Goal: Task Accomplishment & Management: Manage account settings

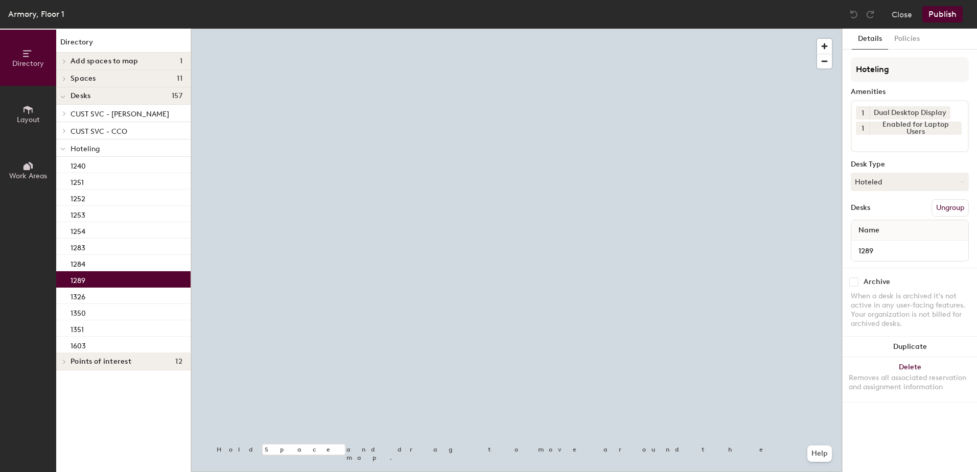
click at [873, 186] on button "Hoteled" at bounding box center [909, 182] width 118 height 18
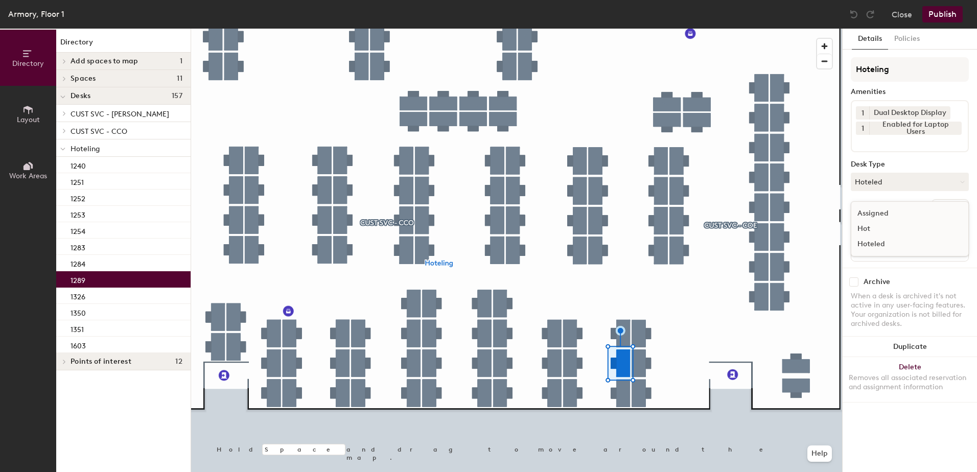
drag, startPoint x: 895, startPoint y: 204, endPoint x: 899, endPoint y: 208, distance: 5.4
click at [896, 206] on div "Assigned Hot Hoteled" at bounding box center [909, 228] width 118 height 55
click at [895, 187] on button "Hoteled" at bounding box center [909, 182] width 118 height 18
drag, startPoint x: 897, startPoint y: 195, endPoint x: 915, endPoint y: 216, distance: 27.9
click at [903, 221] on div "Hot" at bounding box center [902, 228] width 102 height 15
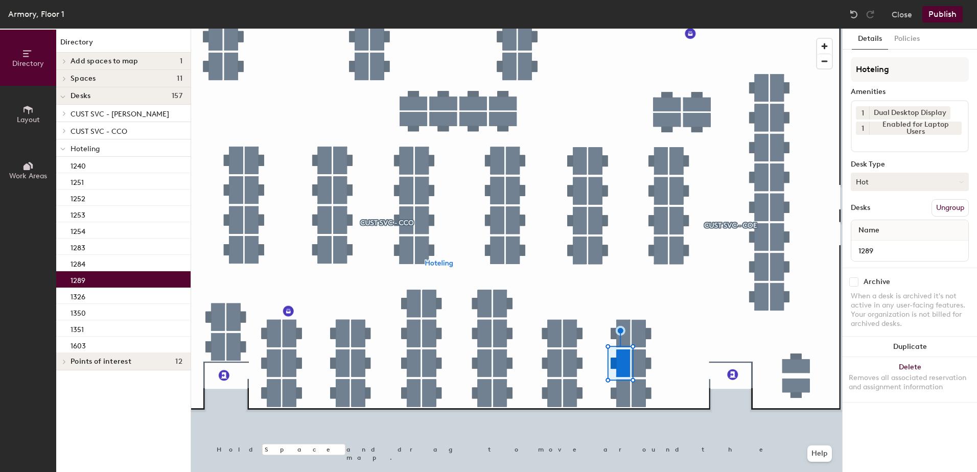
click at [919, 180] on button "Hot" at bounding box center [909, 182] width 118 height 18
click at [920, 212] on div "Assigned" at bounding box center [902, 213] width 102 height 15
click at [946, 215] on button "Ungroup" at bounding box center [949, 207] width 37 height 17
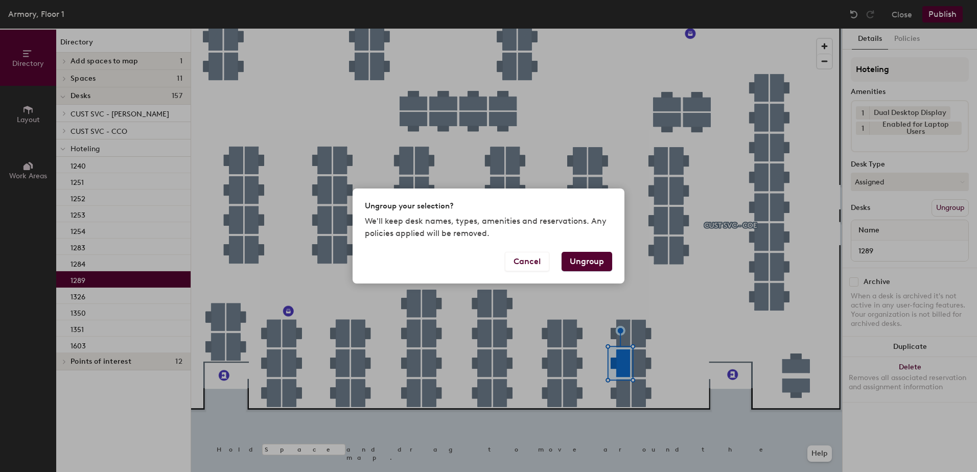
click at [589, 259] on button "Ungroup" at bounding box center [586, 261] width 51 height 19
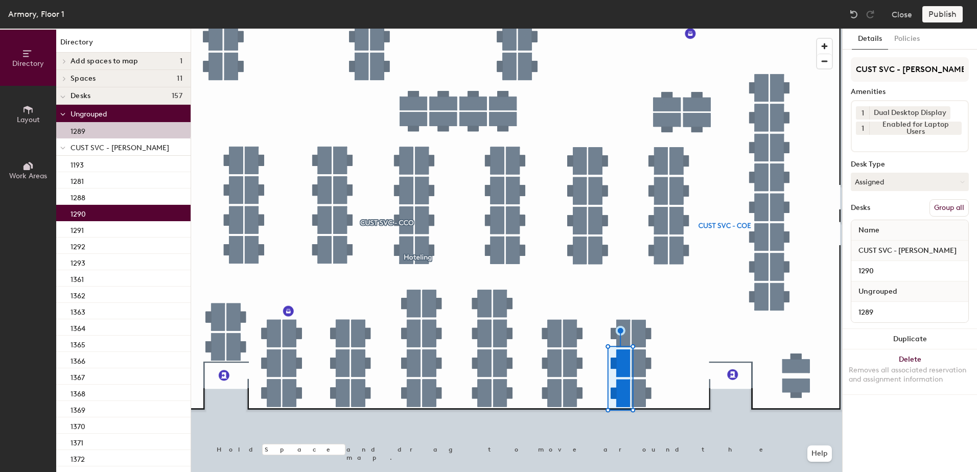
drag, startPoint x: 957, startPoint y: 205, endPoint x: 955, endPoint y: 109, distance: 96.0
click at [957, 202] on button "Group all" at bounding box center [948, 207] width 39 height 17
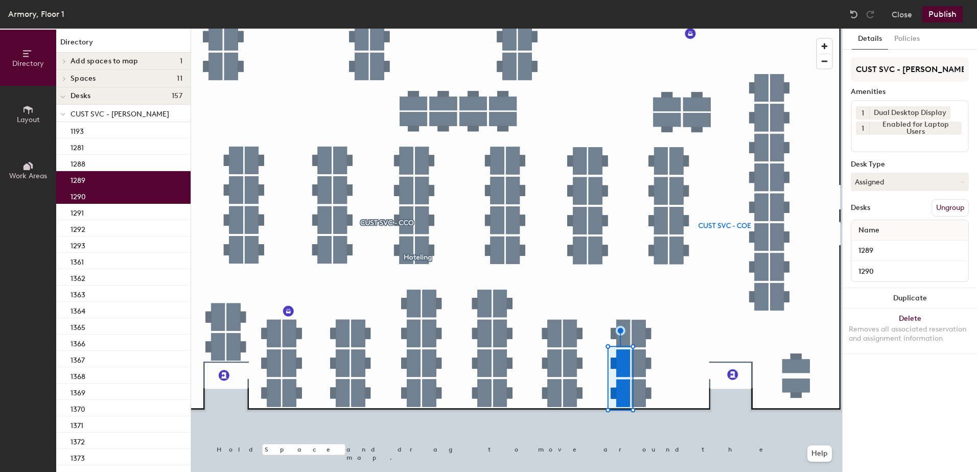
click at [949, 18] on button "Publish" at bounding box center [942, 14] width 40 height 16
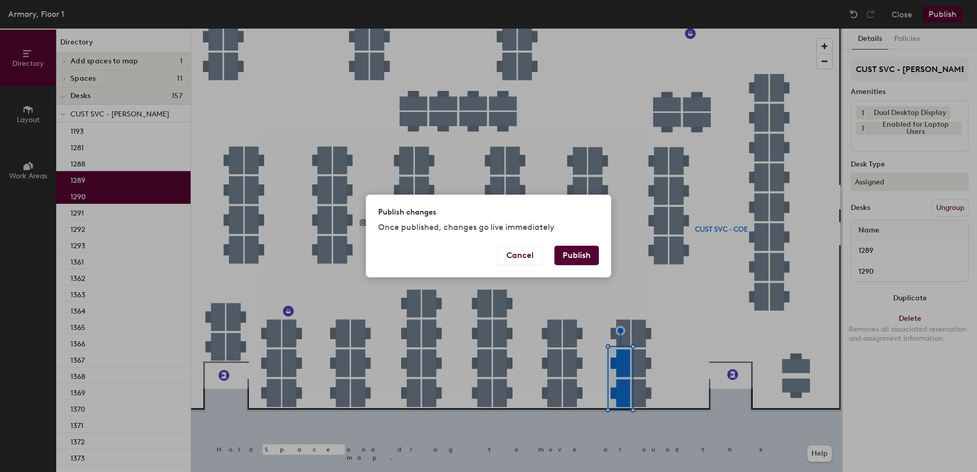
drag, startPoint x: 586, startPoint y: 258, endPoint x: 566, endPoint y: 257, distance: 19.9
click at [585, 256] on button "Publish" at bounding box center [576, 255] width 44 height 19
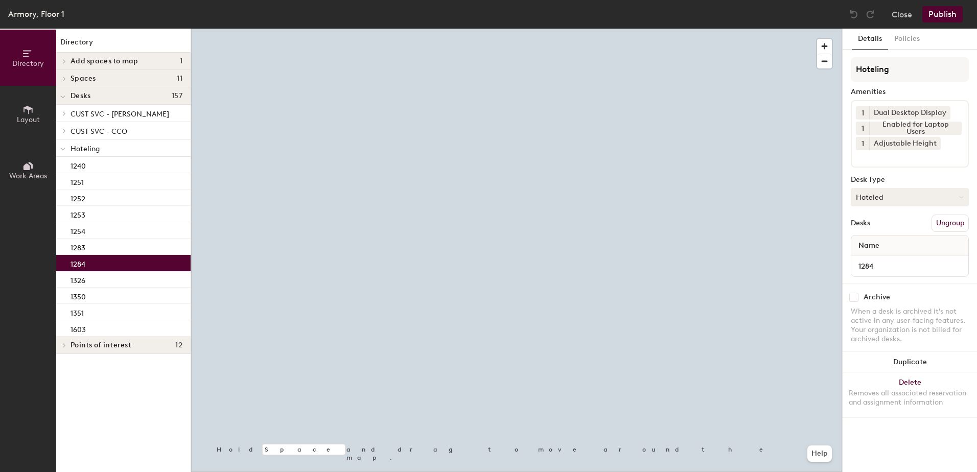
click at [896, 201] on button "Hoteled" at bounding box center [909, 197] width 118 height 18
click at [892, 231] on div "Assigned" at bounding box center [902, 228] width 102 height 15
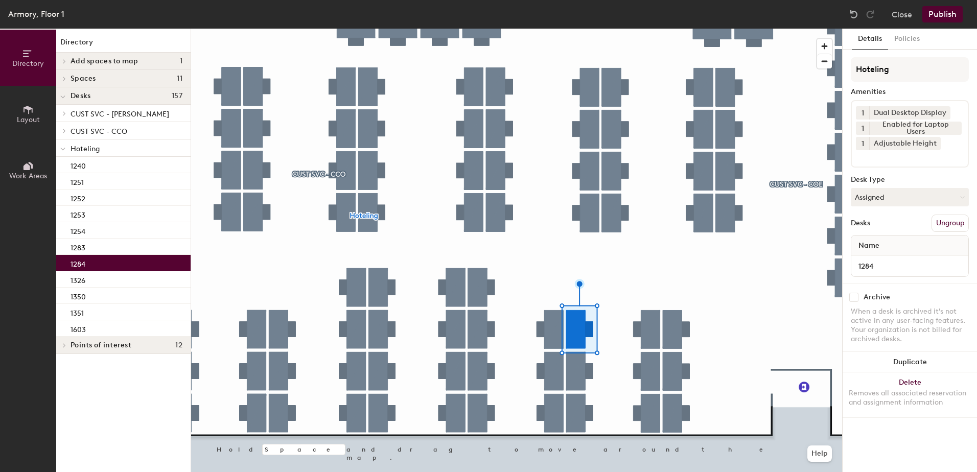
click at [953, 221] on button "Ungroup" at bounding box center [949, 223] width 37 height 17
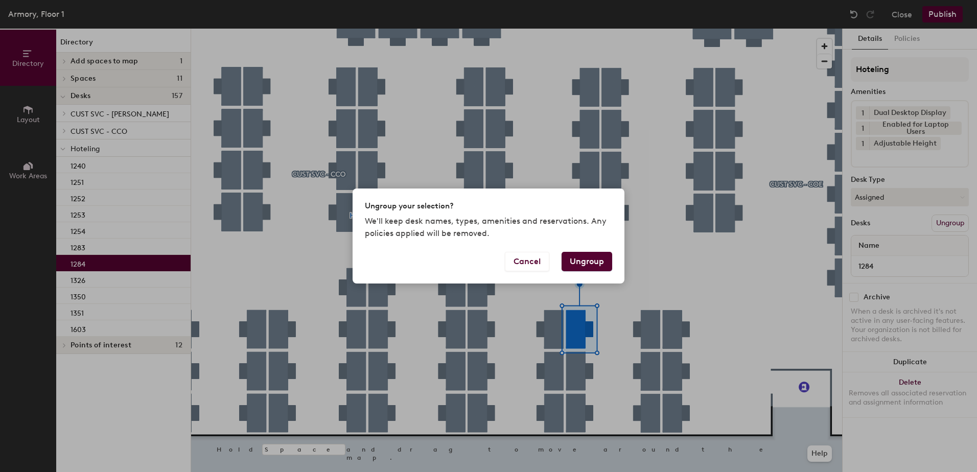
click at [594, 259] on button "Ungroup" at bounding box center [586, 261] width 51 height 19
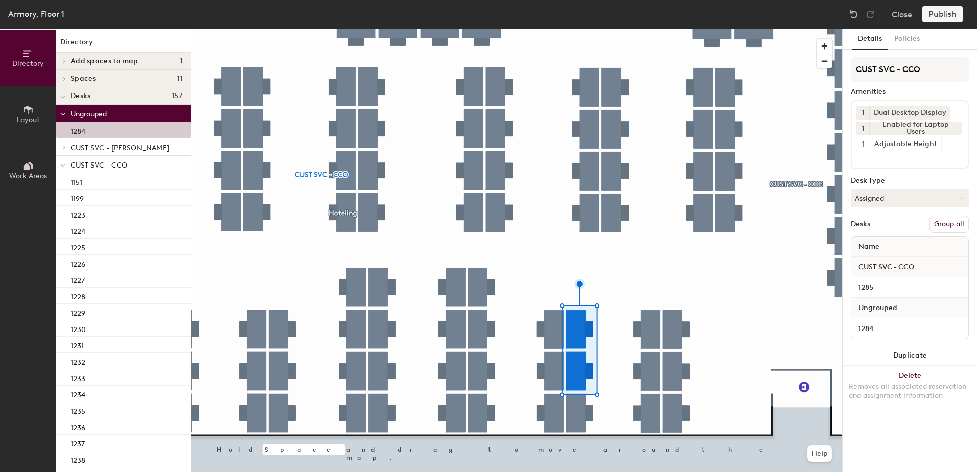
click at [953, 224] on button "Group all" at bounding box center [948, 224] width 39 height 17
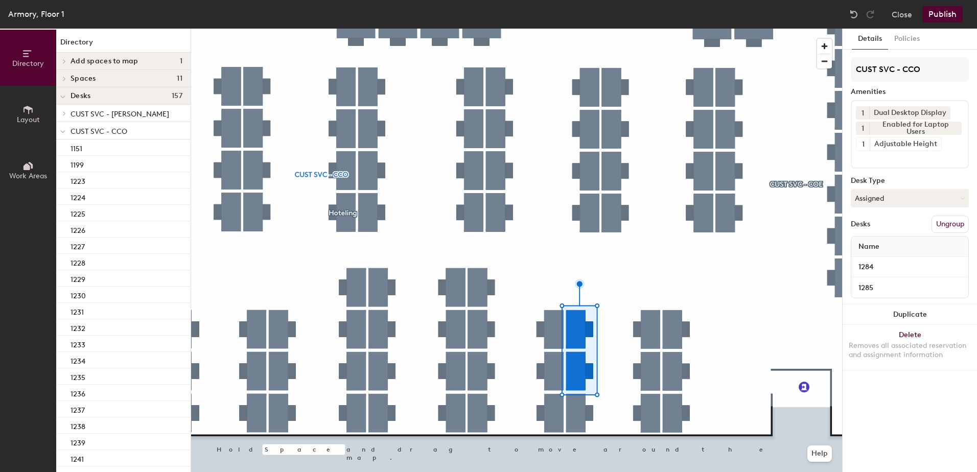
click at [932, 6] on button "Publish" at bounding box center [942, 14] width 40 height 16
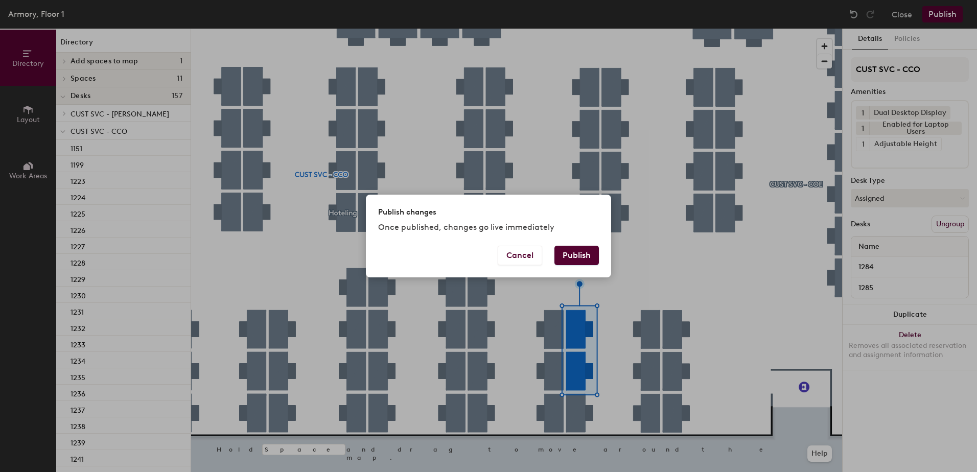
click at [575, 249] on button "Publish" at bounding box center [576, 255] width 44 height 19
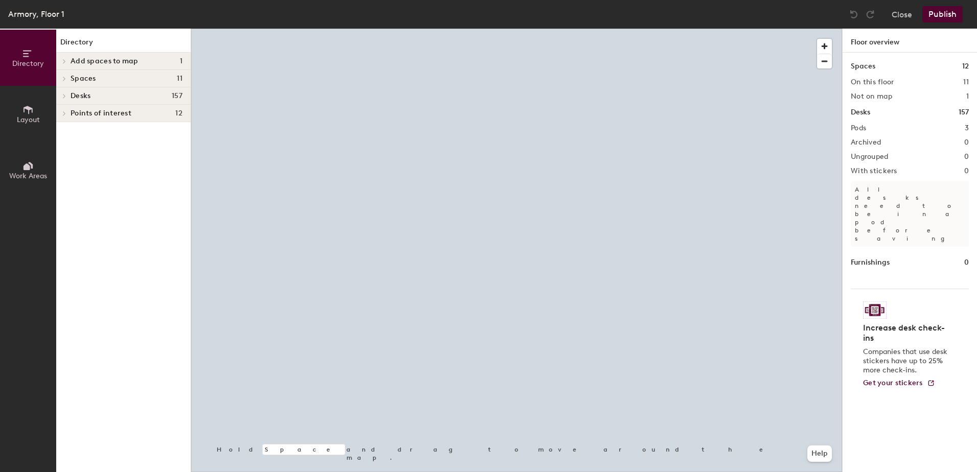
click at [429, 29] on div at bounding box center [516, 29] width 651 height 0
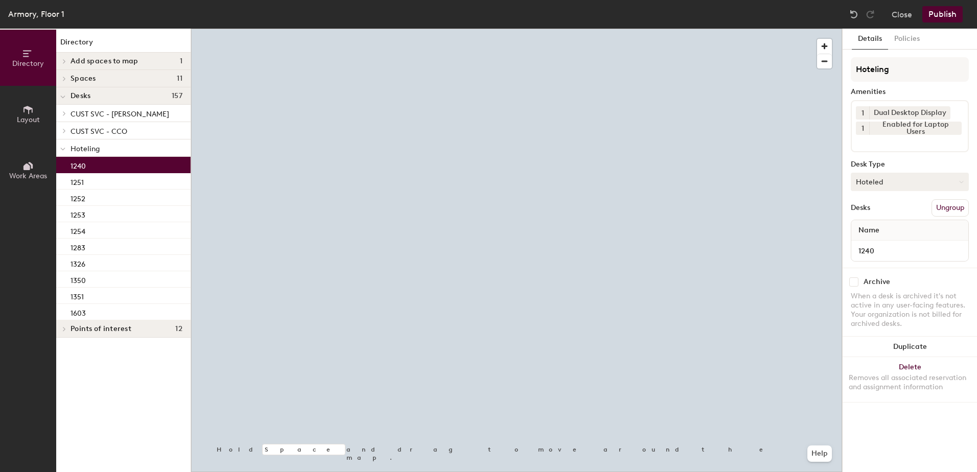
click at [934, 186] on button "Hoteled" at bounding box center [909, 182] width 118 height 18
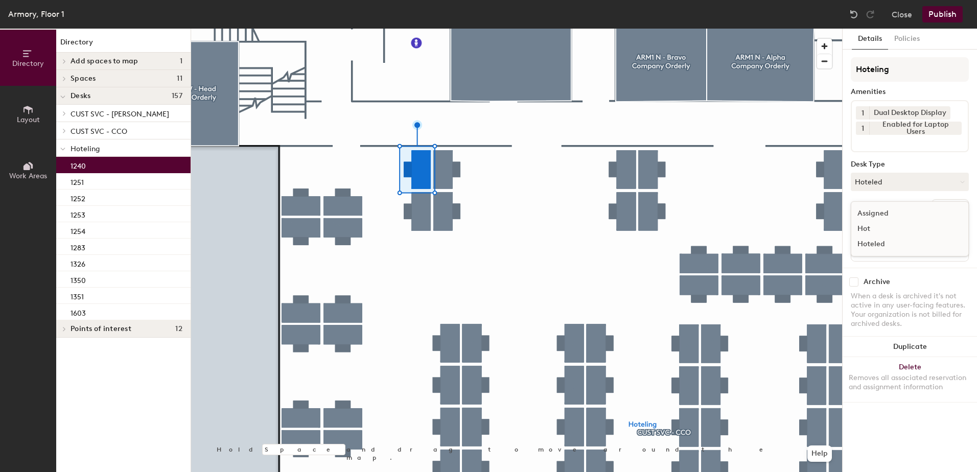
click at [916, 215] on div "Assigned" at bounding box center [902, 213] width 102 height 15
click at [944, 205] on button "Ungroup" at bounding box center [949, 207] width 37 height 17
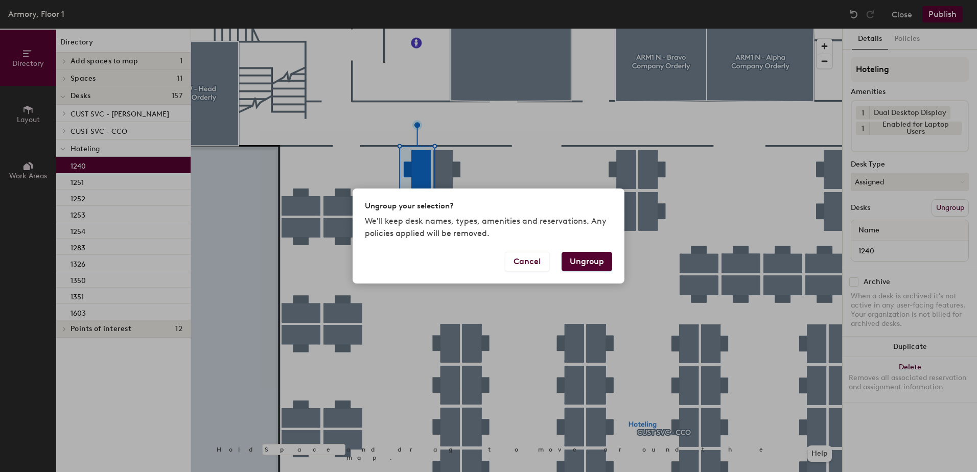
click at [581, 259] on button "Ungroup" at bounding box center [586, 261] width 51 height 19
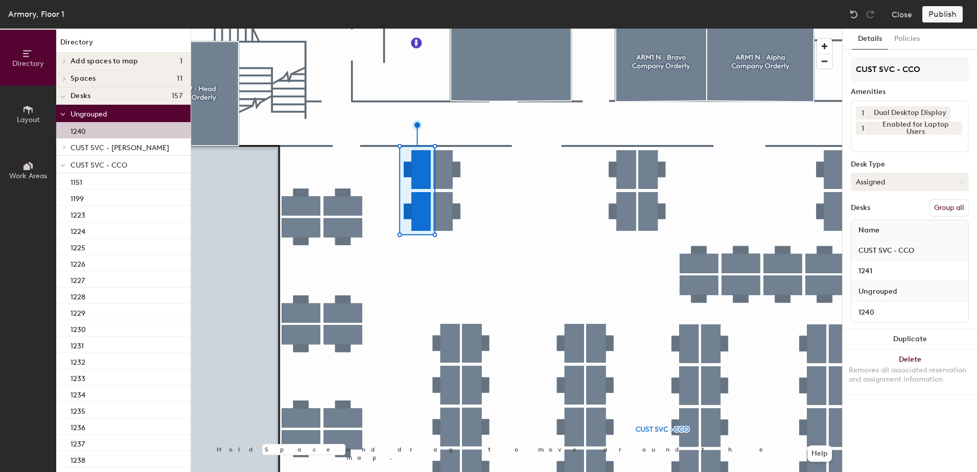
drag, startPoint x: 955, startPoint y: 207, endPoint x: 941, endPoint y: 179, distance: 32.0
click at [955, 206] on button "Group all" at bounding box center [948, 207] width 39 height 17
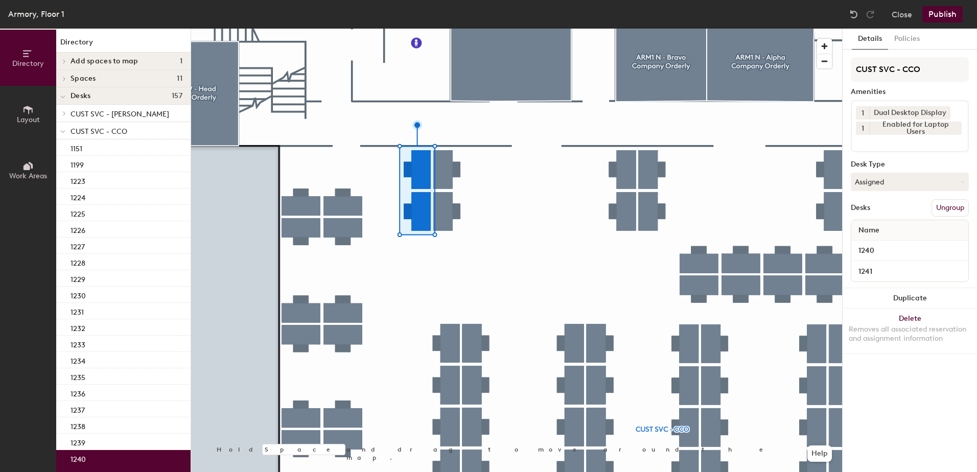
click at [926, 12] on button "Publish" at bounding box center [942, 14] width 40 height 16
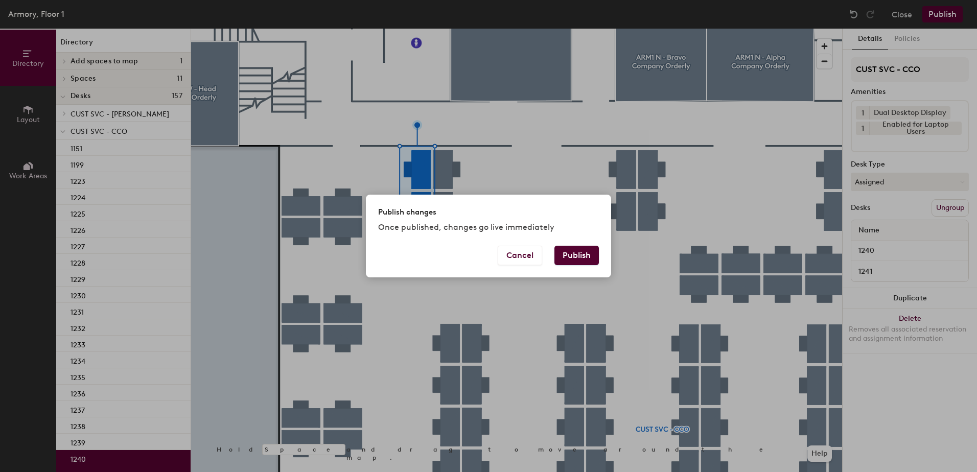
click at [578, 263] on button "Publish" at bounding box center [576, 255] width 44 height 19
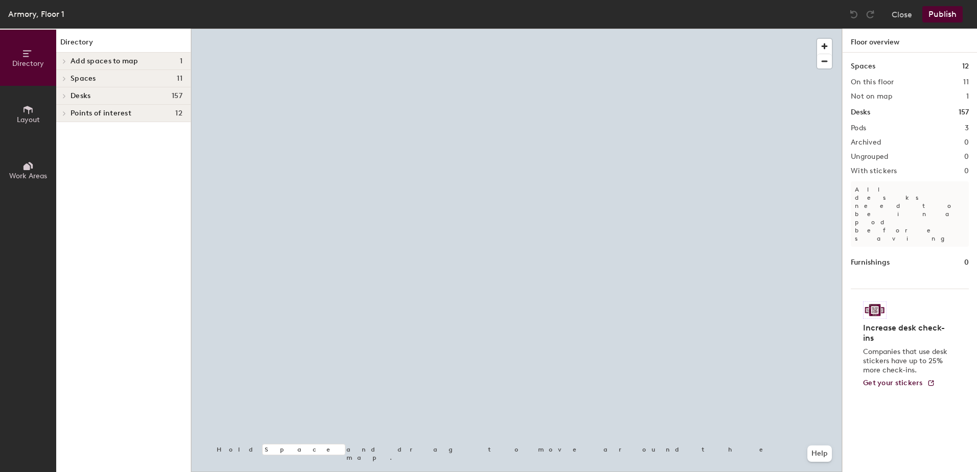
click at [442, 29] on div at bounding box center [516, 29] width 651 height 0
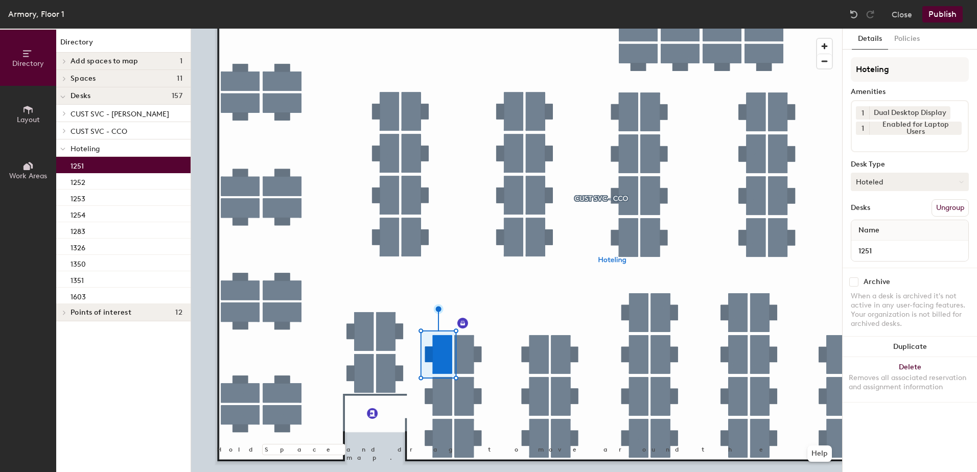
click at [900, 188] on button "Hoteled" at bounding box center [909, 182] width 118 height 18
click at [895, 210] on div "Assigned" at bounding box center [902, 213] width 102 height 15
click at [949, 206] on button "Ungroup" at bounding box center [949, 207] width 37 height 17
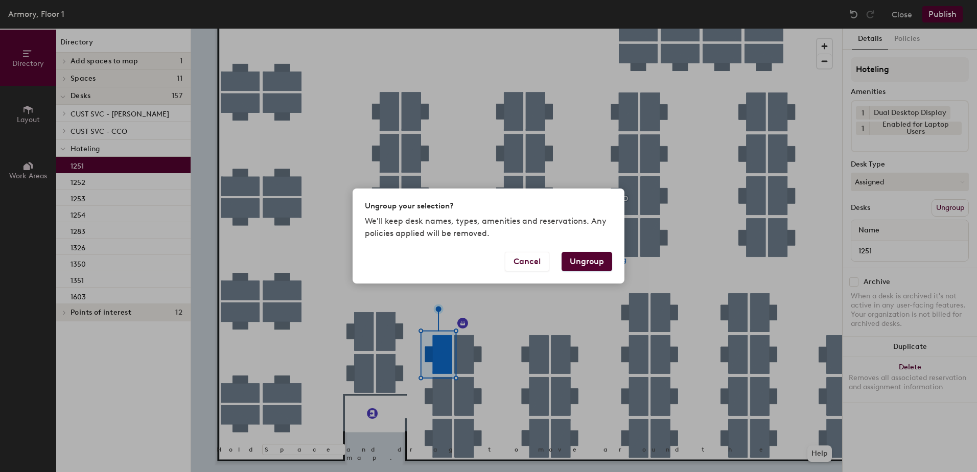
click at [588, 258] on button "Ungroup" at bounding box center [586, 261] width 51 height 19
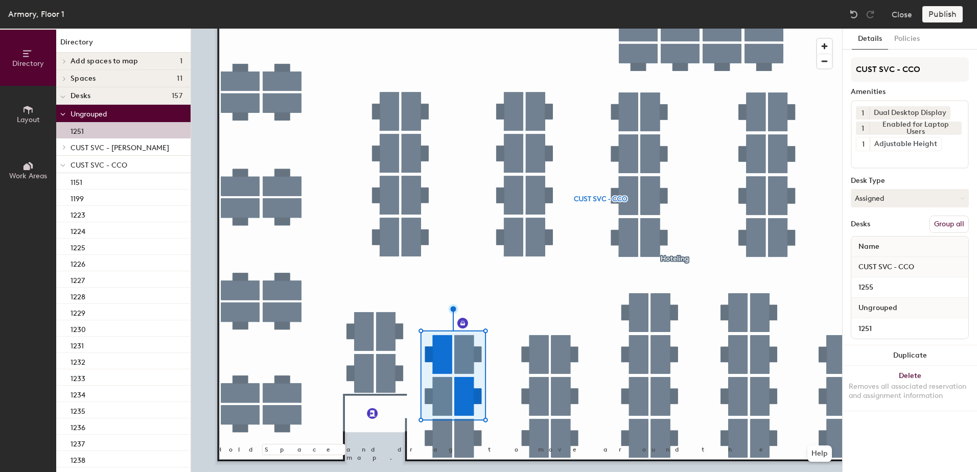
click at [959, 226] on button "Group all" at bounding box center [948, 224] width 39 height 17
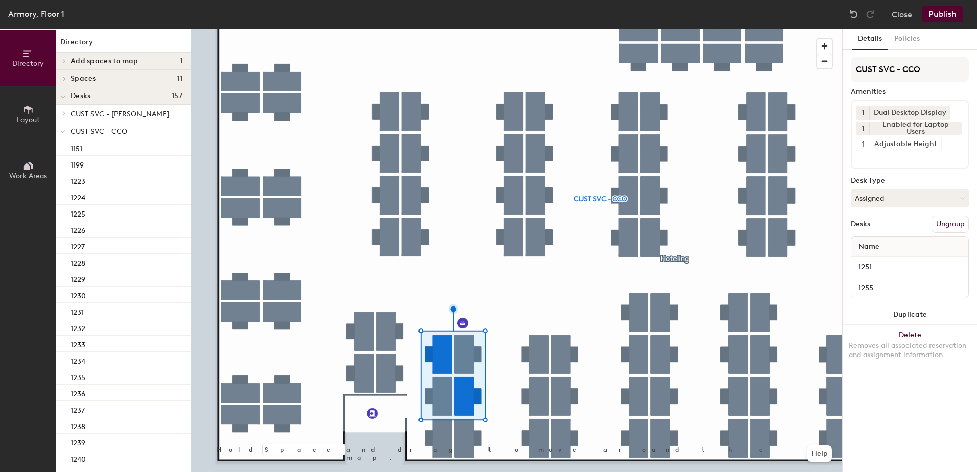
click at [955, 7] on button "Publish" at bounding box center [942, 14] width 40 height 16
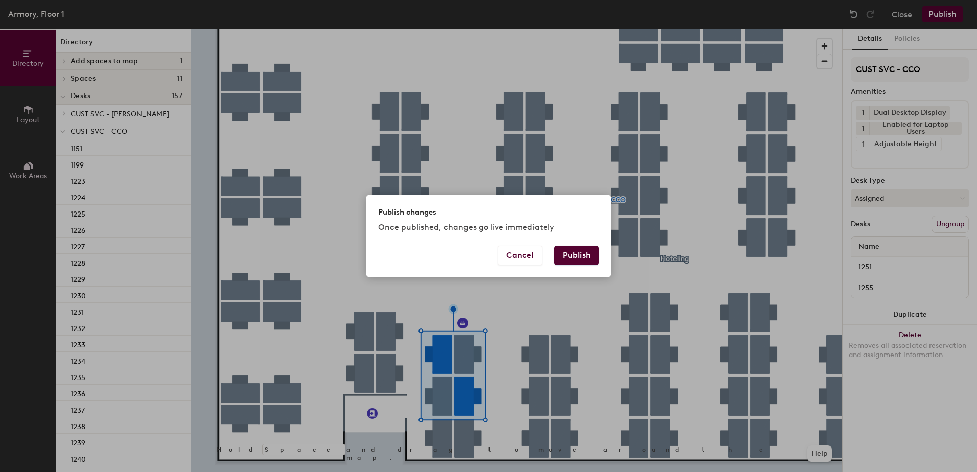
drag, startPoint x: 577, startPoint y: 256, endPoint x: 570, endPoint y: 265, distance: 10.9
click at [576, 256] on button "Publish" at bounding box center [576, 255] width 44 height 19
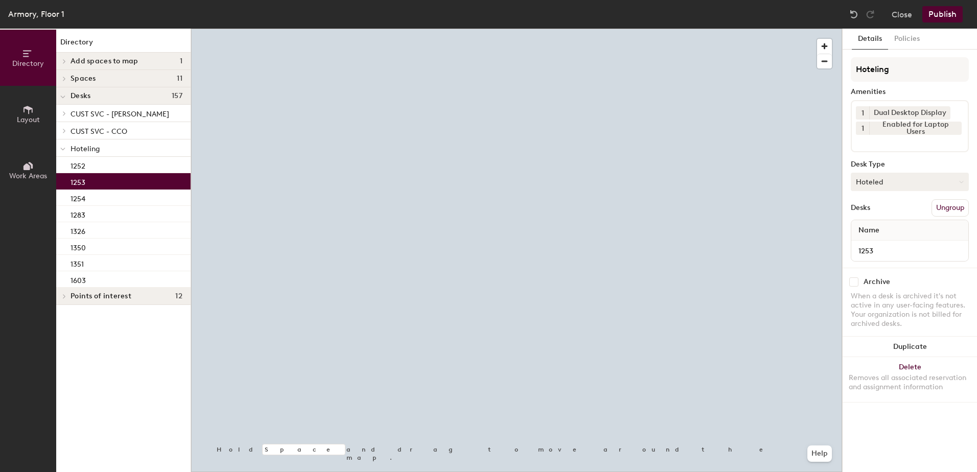
click at [892, 182] on button "Hoteled" at bounding box center [909, 182] width 118 height 18
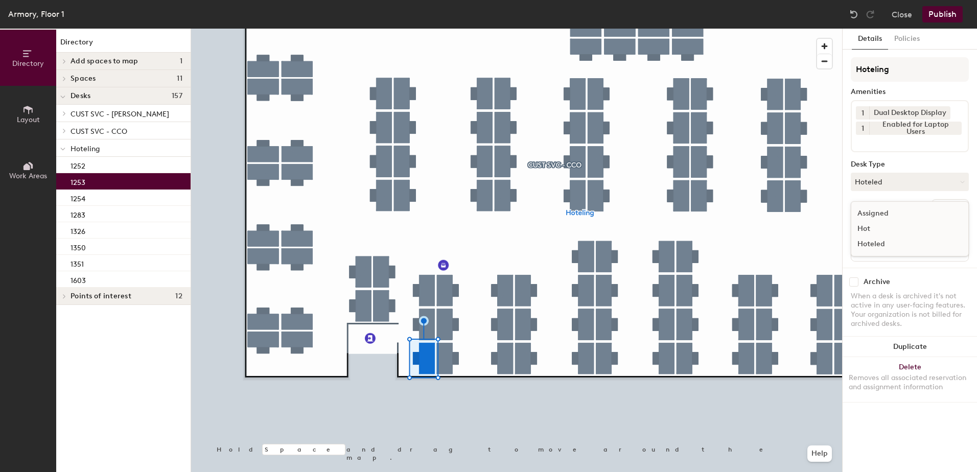
drag, startPoint x: 897, startPoint y: 206, endPoint x: 896, endPoint y: 214, distance: 7.7
click at [897, 209] on div "Assigned Hot Hoteled" at bounding box center [909, 228] width 118 height 55
click at [902, 188] on button "Hoteled" at bounding box center [909, 182] width 118 height 18
click at [900, 216] on div "Assigned" at bounding box center [902, 213] width 102 height 15
click at [945, 208] on button "Ungroup" at bounding box center [949, 207] width 37 height 17
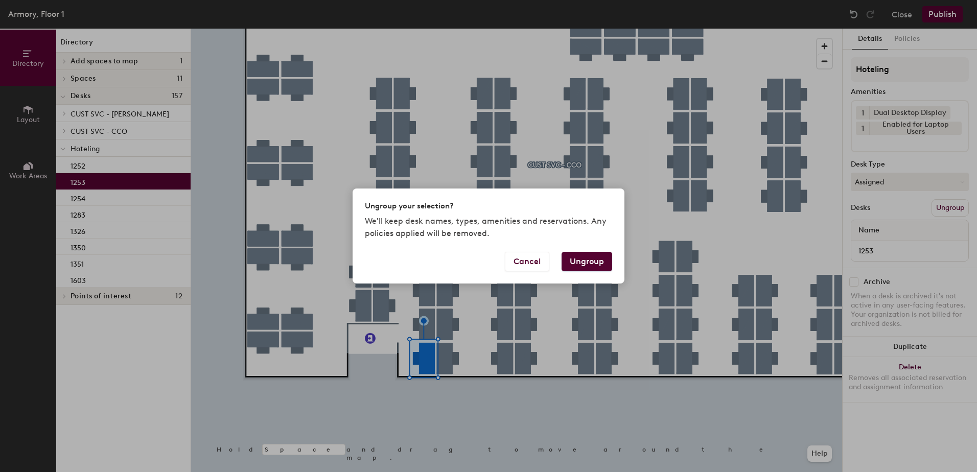
click at [590, 262] on button "Ungroup" at bounding box center [586, 261] width 51 height 19
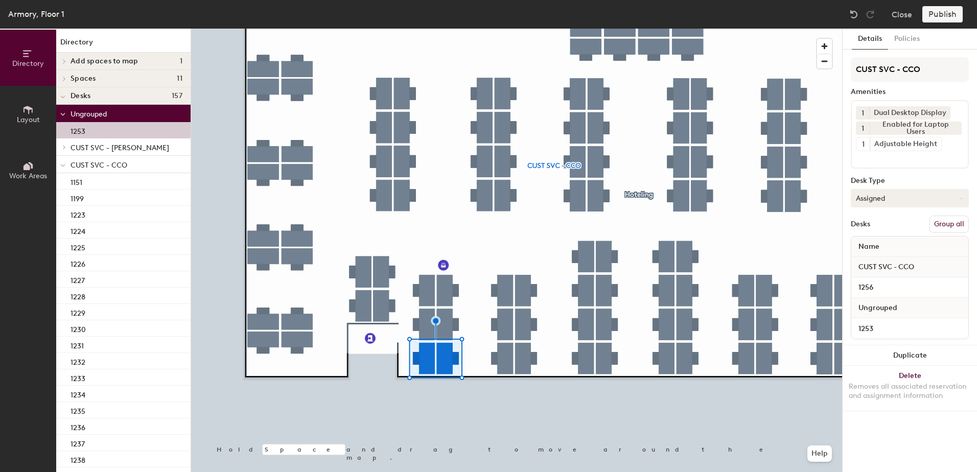
drag, startPoint x: 955, startPoint y: 225, endPoint x: 947, endPoint y: 204, distance: 21.8
click at [954, 222] on button "Group all" at bounding box center [948, 224] width 39 height 17
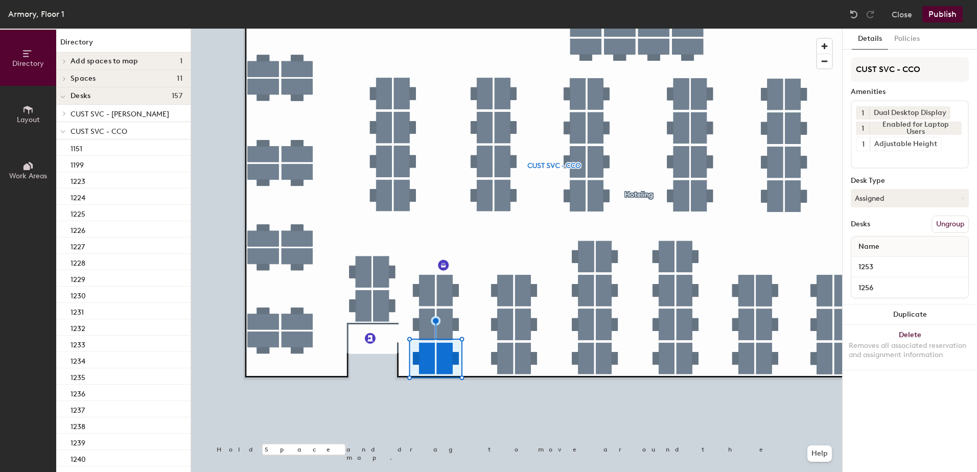
click at [946, 17] on button "Publish" at bounding box center [942, 14] width 40 height 16
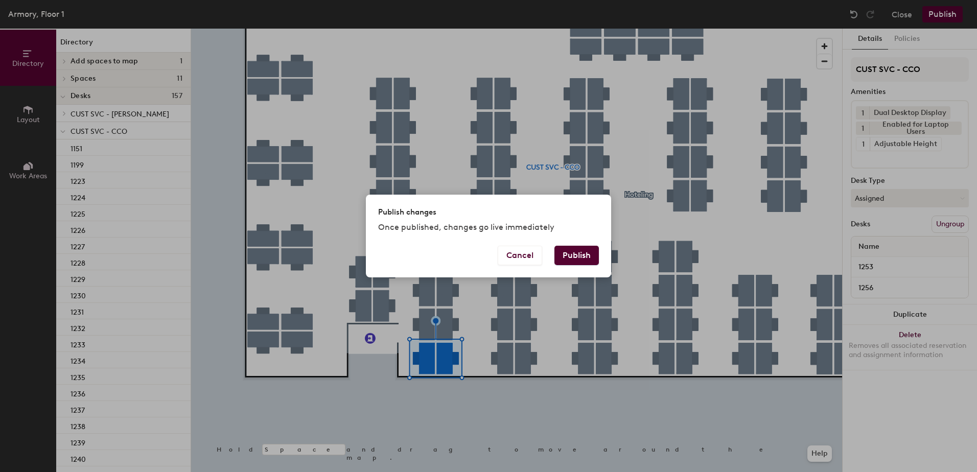
drag, startPoint x: 579, startPoint y: 255, endPoint x: 573, endPoint y: 255, distance: 5.6
click at [573, 255] on button "Publish" at bounding box center [576, 255] width 44 height 19
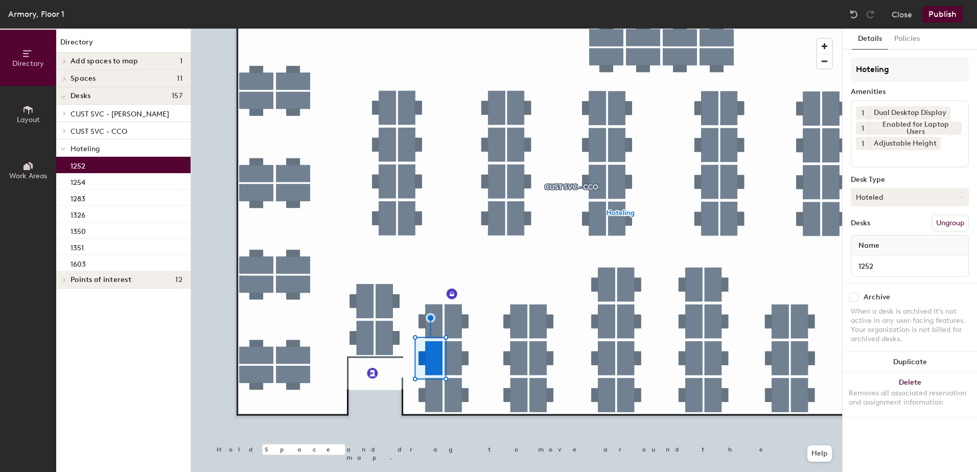
click at [890, 192] on button "Hoteled" at bounding box center [909, 197] width 118 height 18
click at [890, 224] on div "Assigned" at bounding box center [902, 228] width 102 height 15
click at [940, 218] on button "Ungroup" at bounding box center [949, 223] width 37 height 17
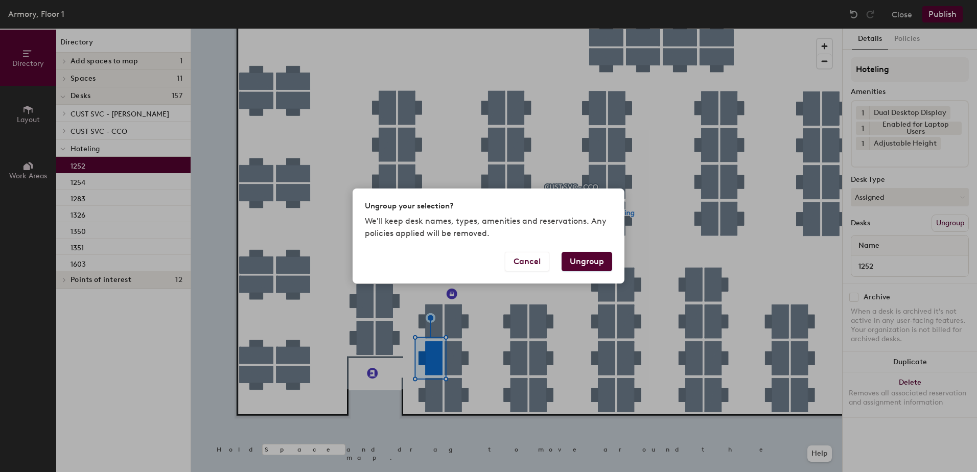
click at [602, 264] on button "Ungroup" at bounding box center [586, 261] width 51 height 19
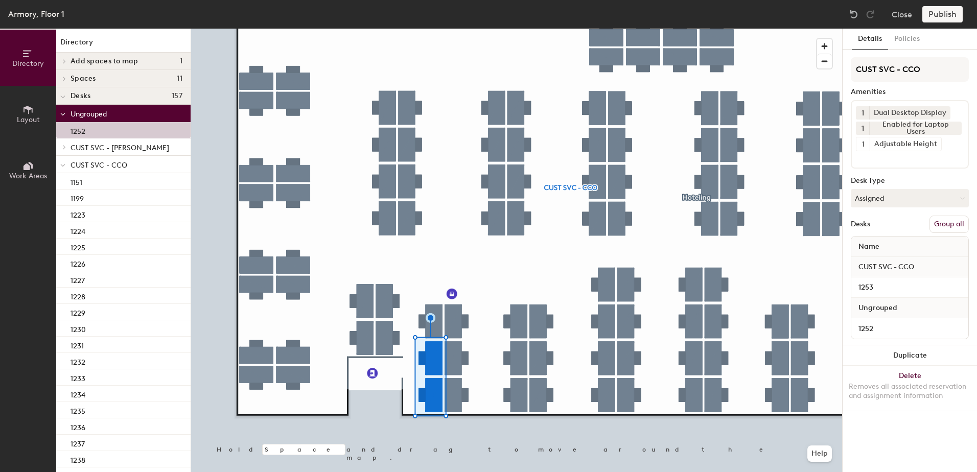
drag, startPoint x: 950, startPoint y: 221, endPoint x: 951, endPoint y: 182, distance: 38.3
click at [950, 220] on button "Group all" at bounding box center [948, 224] width 39 height 17
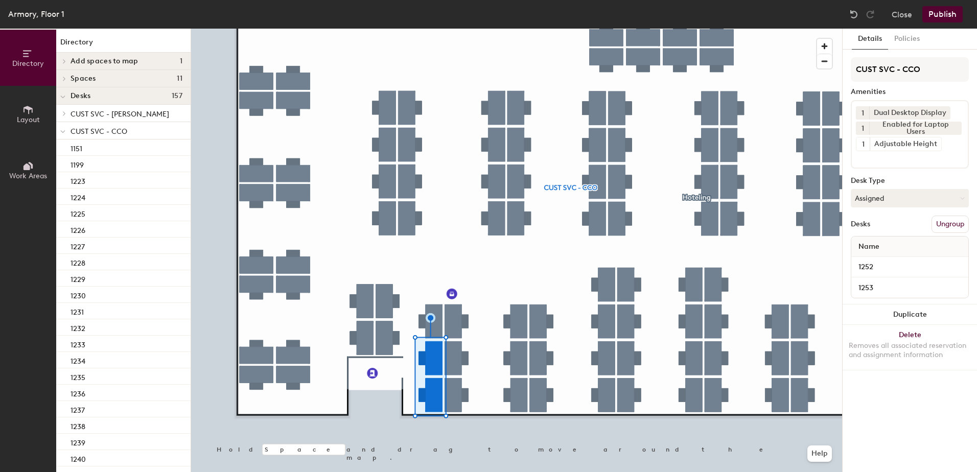
click at [957, 7] on button "Publish" at bounding box center [942, 14] width 40 height 16
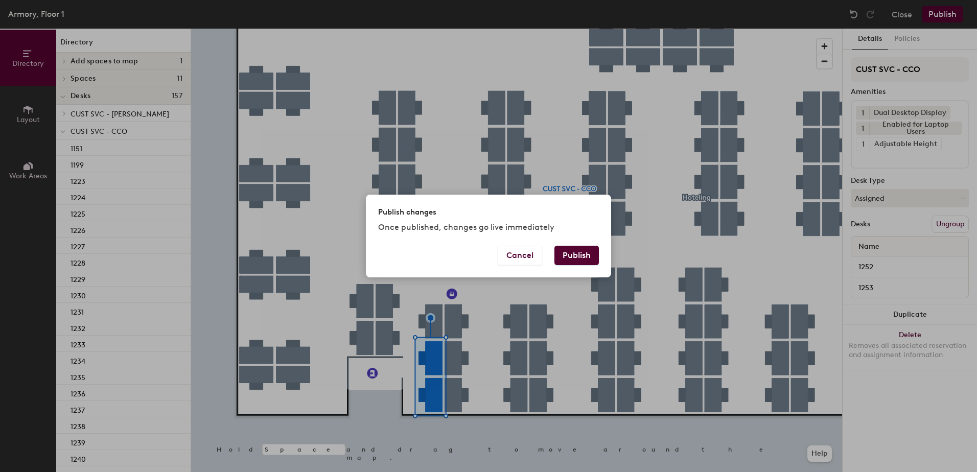
click at [559, 268] on div "Cancel Publish" at bounding box center [488, 262] width 245 height 32
drag, startPoint x: 578, startPoint y: 251, endPoint x: 575, endPoint y: 258, distance: 8.3
click at [577, 251] on button "Publish" at bounding box center [576, 255] width 44 height 19
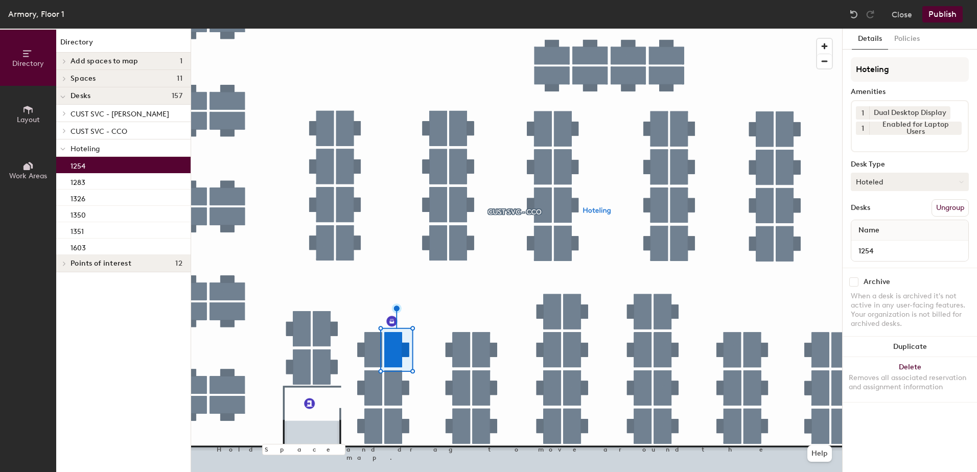
click at [860, 186] on button "Hoteled" at bounding box center [909, 182] width 118 height 18
click at [880, 214] on div "Assigned" at bounding box center [902, 213] width 102 height 15
click at [942, 207] on button "Ungroup" at bounding box center [949, 207] width 37 height 17
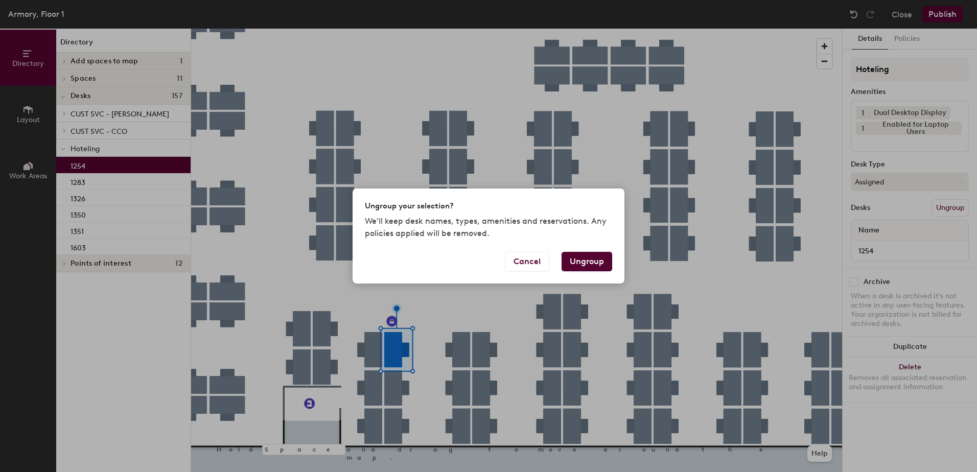
click at [577, 263] on button "Ungroup" at bounding box center [586, 261] width 51 height 19
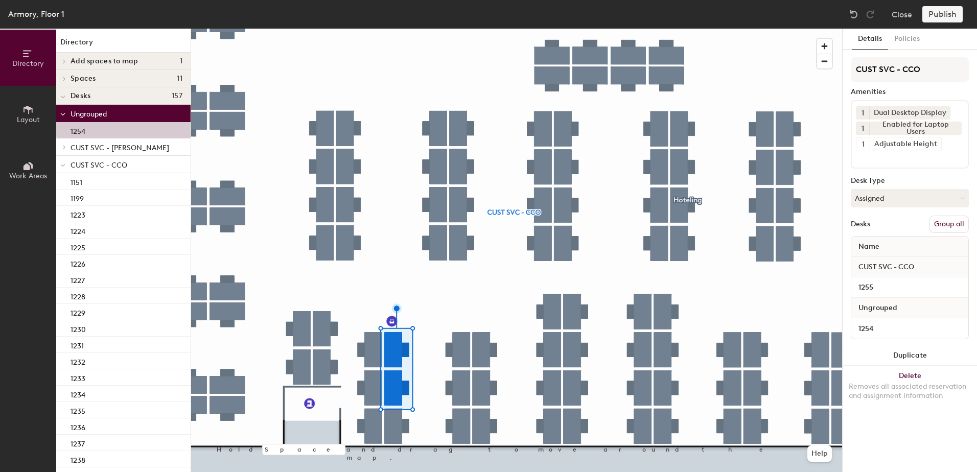
drag, startPoint x: 943, startPoint y: 222, endPoint x: 952, endPoint y: 117, distance: 105.1
click at [943, 221] on button "Group all" at bounding box center [948, 224] width 39 height 17
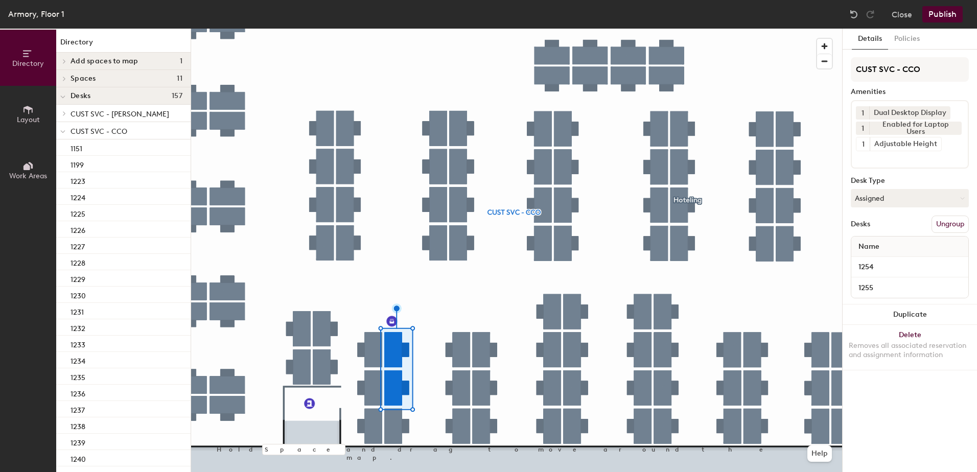
click at [953, 7] on button "Publish" at bounding box center [942, 14] width 40 height 16
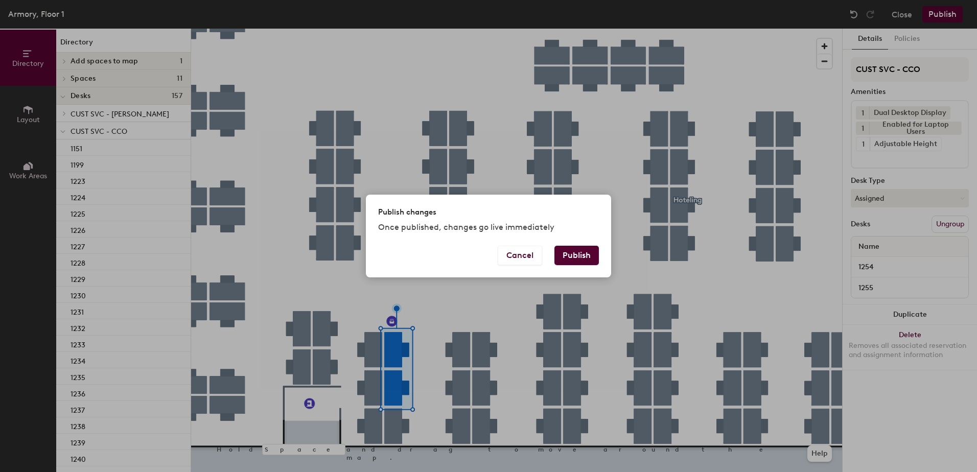
click at [588, 255] on button "Publish" at bounding box center [576, 255] width 44 height 19
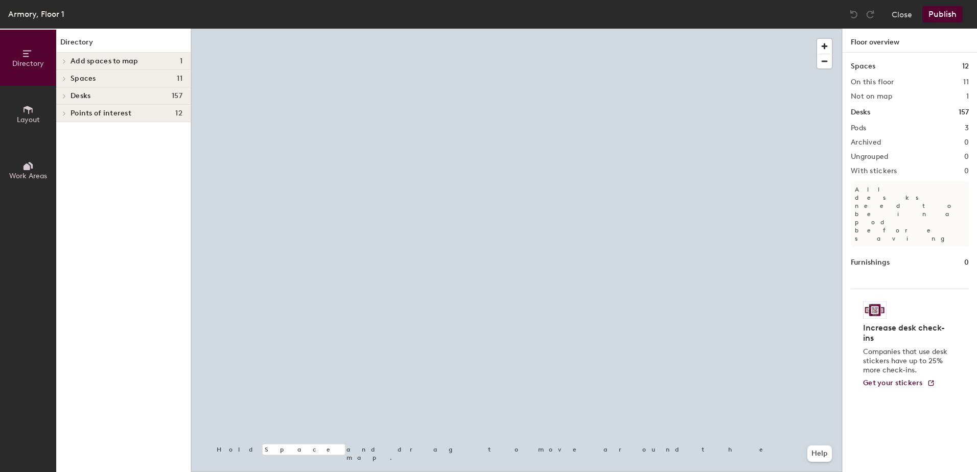
click at [580, 29] on div at bounding box center [516, 29] width 651 height 0
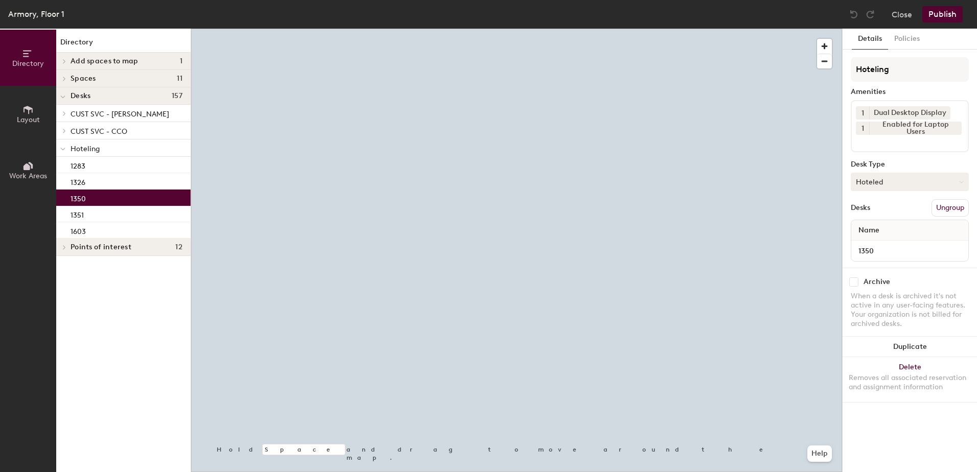
click at [902, 189] on button "Hoteled" at bounding box center [909, 182] width 118 height 18
click at [900, 210] on div "Assigned" at bounding box center [902, 213] width 102 height 15
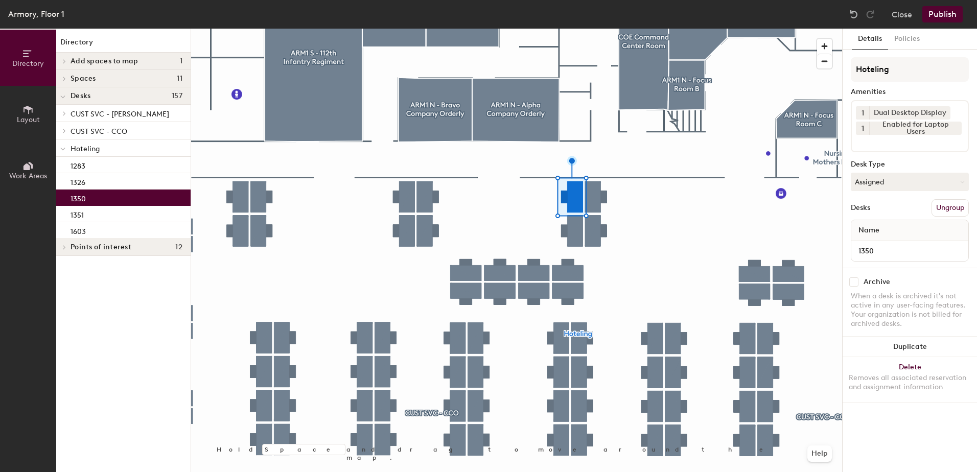
click at [948, 208] on button "Ungroup" at bounding box center [949, 207] width 37 height 17
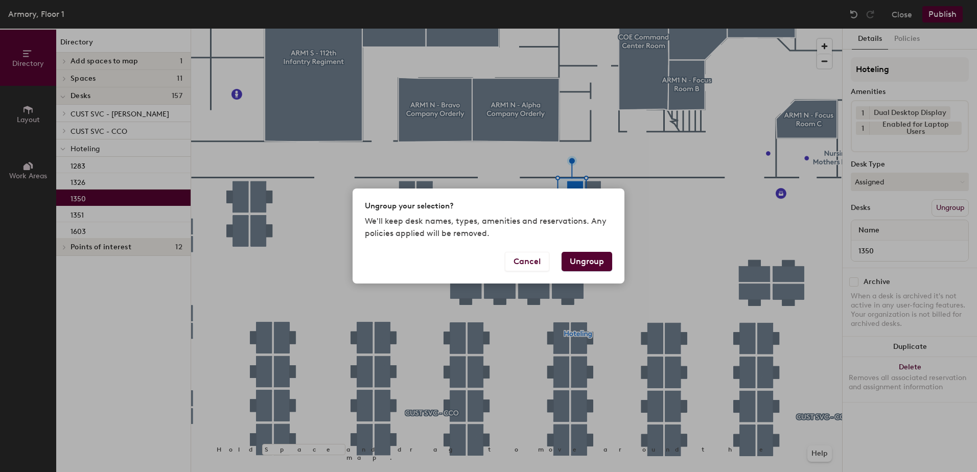
click at [585, 261] on button "Ungroup" at bounding box center [586, 261] width 51 height 19
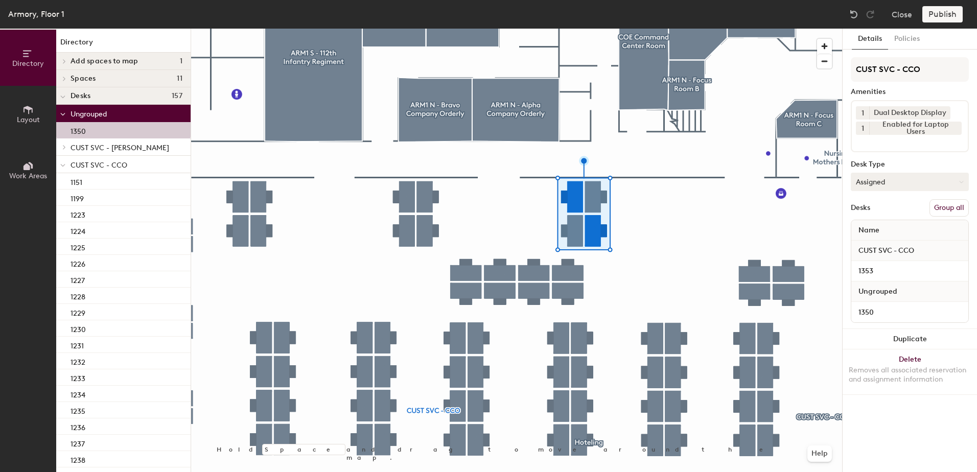
click at [947, 207] on button "Group all" at bounding box center [948, 207] width 39 height 17
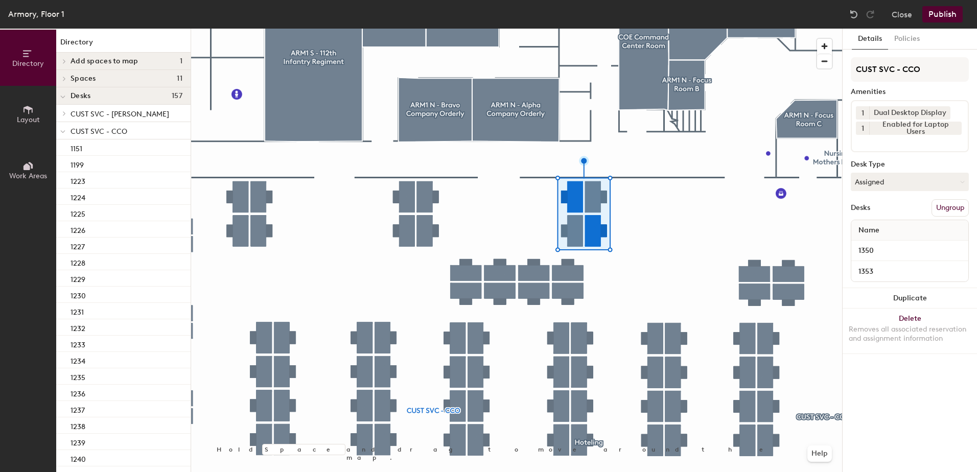
click at [952, 16] on button "Publish" at bounding box center [942, 14] width 40 height 16
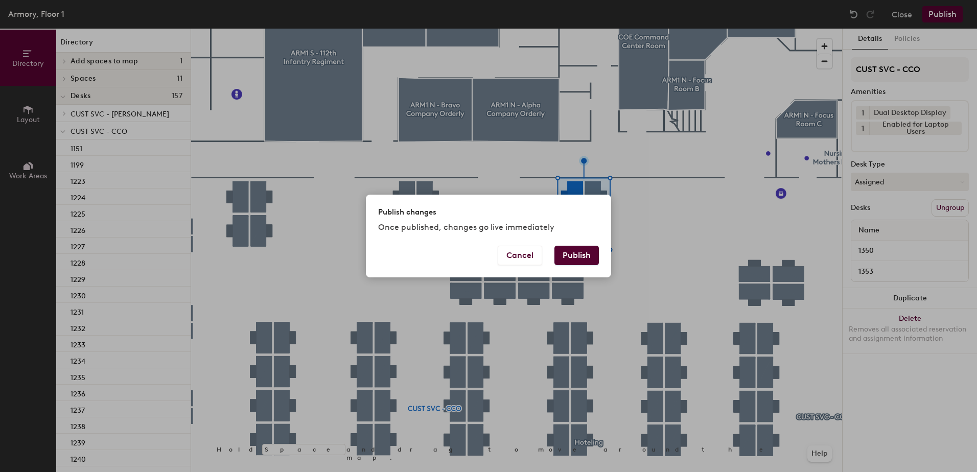
drag, startPoint x: 573, startPoint y: 254, endPoint x: 568, endPoint y: 255, distance: 5.3
click at [571, 253] on button "Publish" at bounding box center [576, 255] width 44 height 19
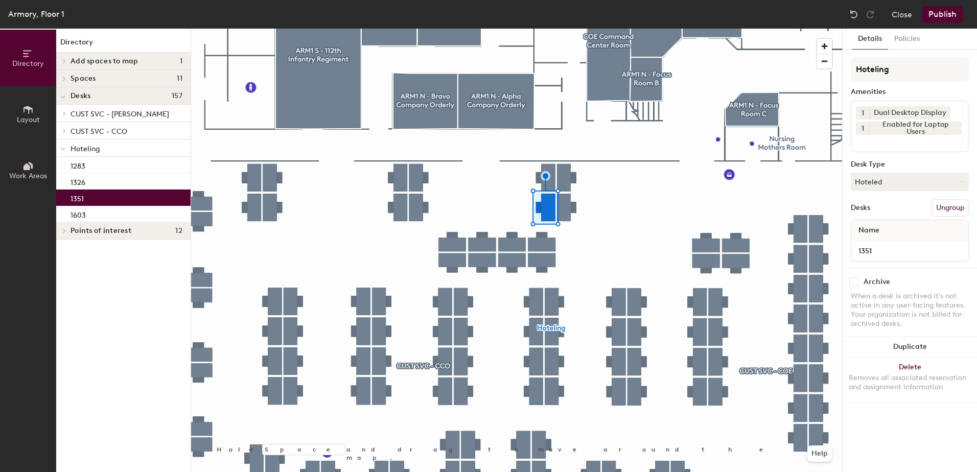
drag, startPoint x: 914, startPoint y: 182, endPoint x: 911, endPoint y: 201, distance: 18.7
click at [914, 185] on button "Hoteled" at bounding box center [909, 182] width 118 height 18
click at [908, 214] on div "Assigned" at bounding box center [902, 213] width 102 height 15
click at [950, 207] on button "Ungroup" at bounding box center [949, 207] width 37 height 17
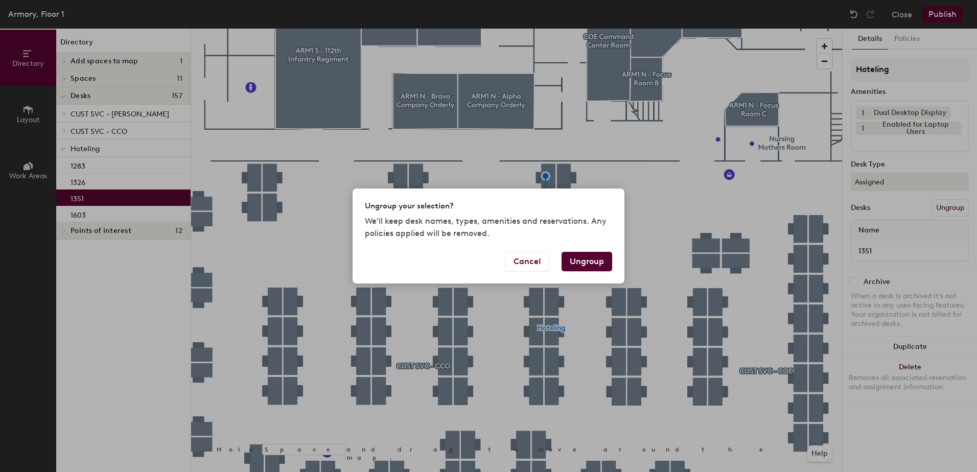
click at [591, 266] on button "Ungroup" at bounding box center [586, 261] width 51 height 19
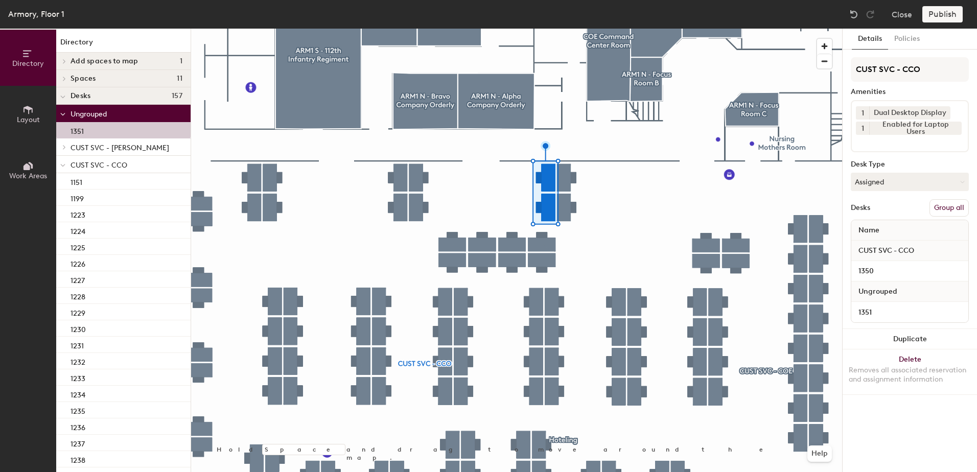
click at [949, 206] on button "Group all" at bounding box center [948, 207] width 39 height 17
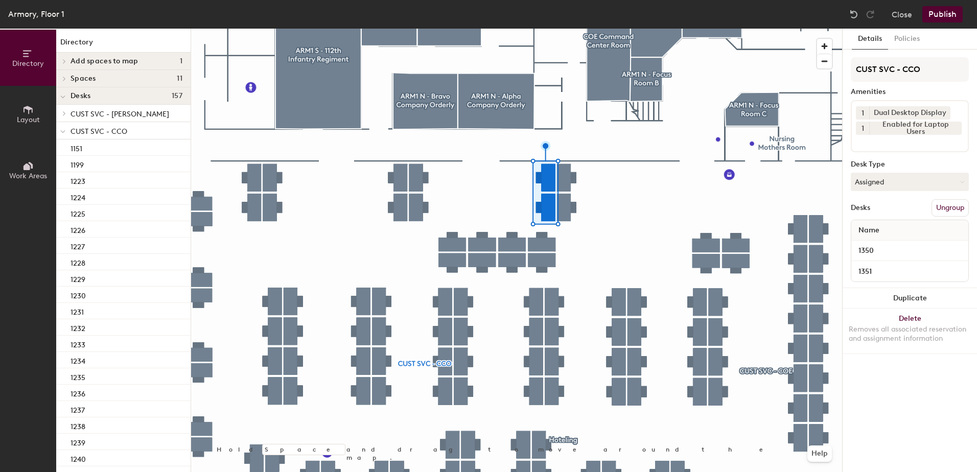
click at [944, 20] on button "Publish" at bounding box center [942, 14] width 40 height 16
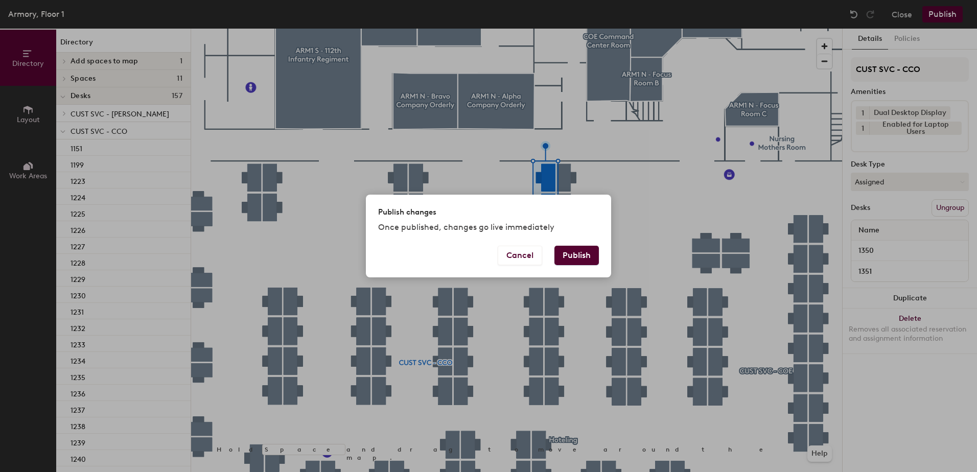
click at [604, 255] on div "Cancel Publish" at bounding box center [488, 262] width 245 height 32
click at [592, 256] on button "Publish" at bounding box center [576, 255] width 44 height 19
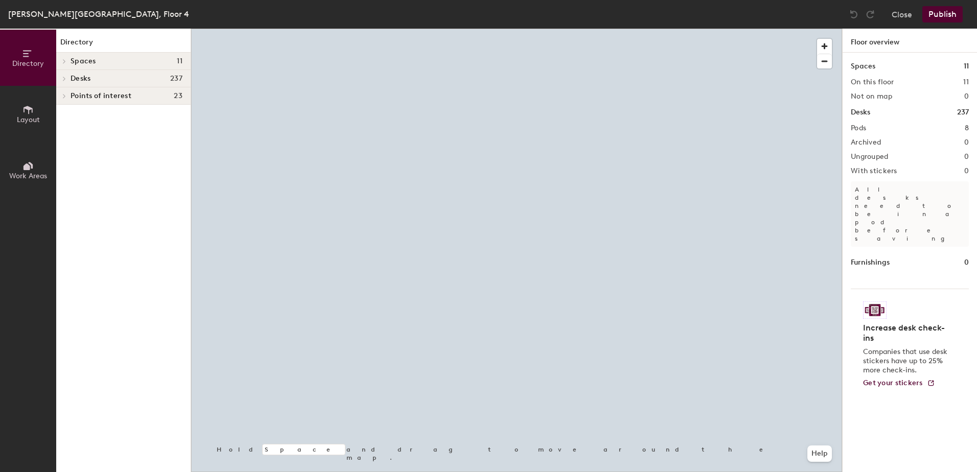
click at [563, 29] on div at bounding box center [516, 29] width 651 height 0
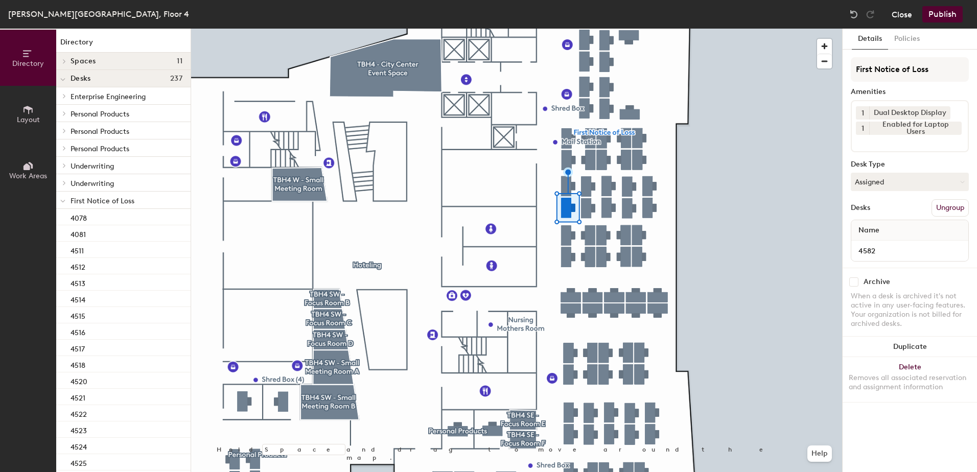
click at [910, 12] on button "Close" at bounding box center [901, 14] width 20 height 16
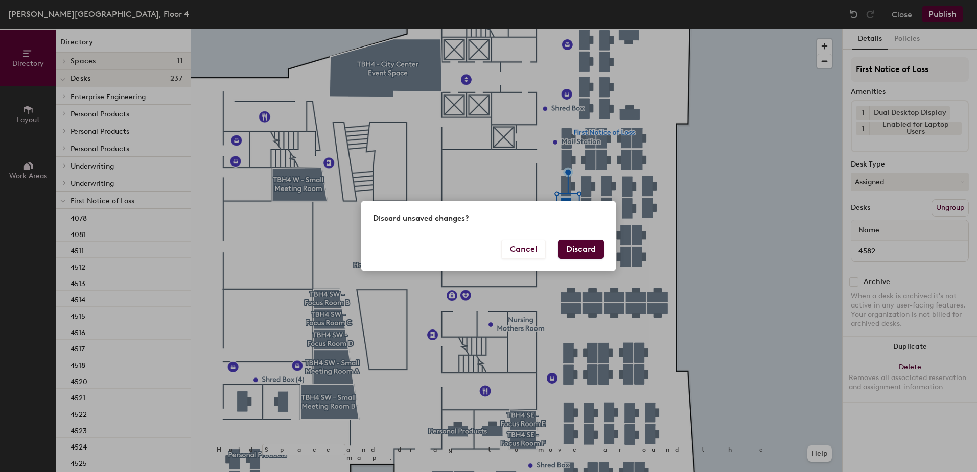
click at [597, 242] on button "Discard" at bounding box center [581, 249] width 46 height 19
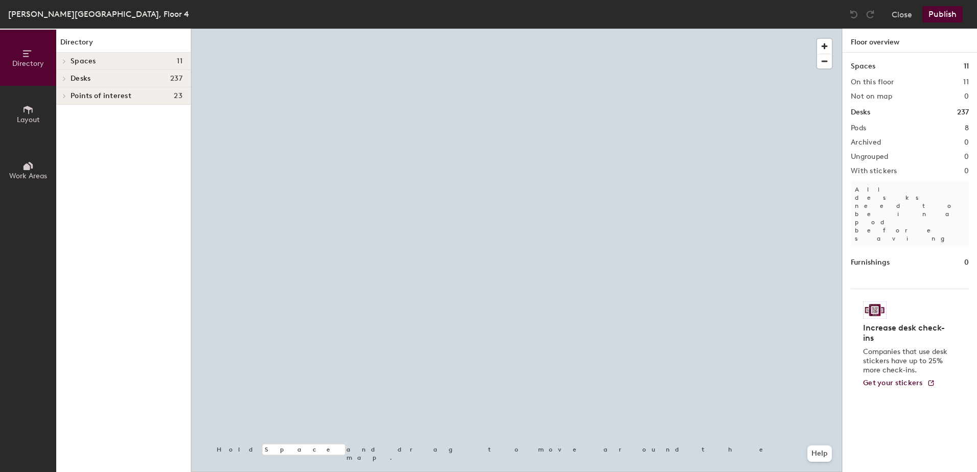
click at [576, 29] on div at bounding box center [516, 29] width 651 height 0
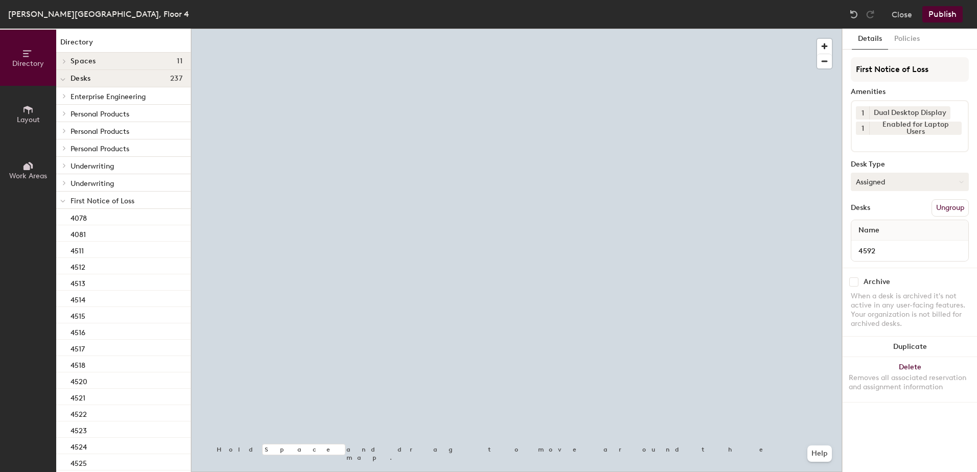
click at [884, 178] on button "Assigned" at bounding box center [909, 182] width 118 height 18
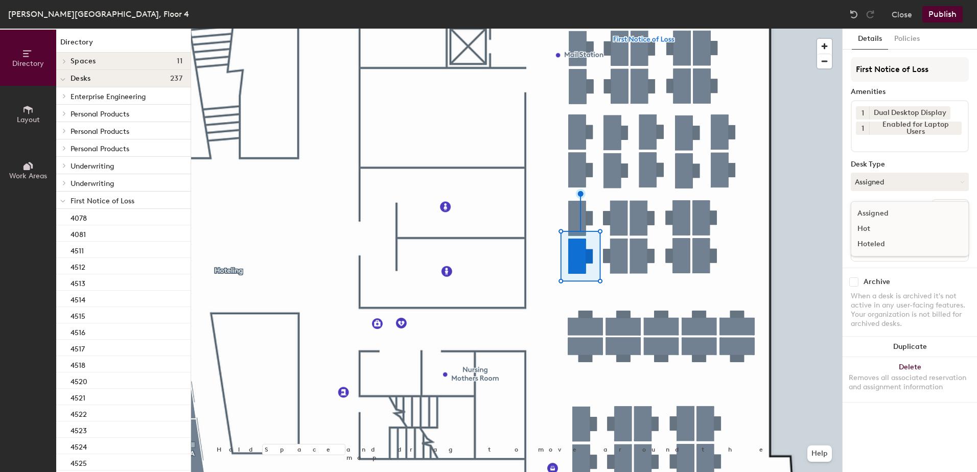
click at [913, 244] on div "Hoteled" at bounding box center [902, 244] width 102 height 15
click at [958, 203] on button "Ungroup" at bounding box center [949, 207] width 37 height 17
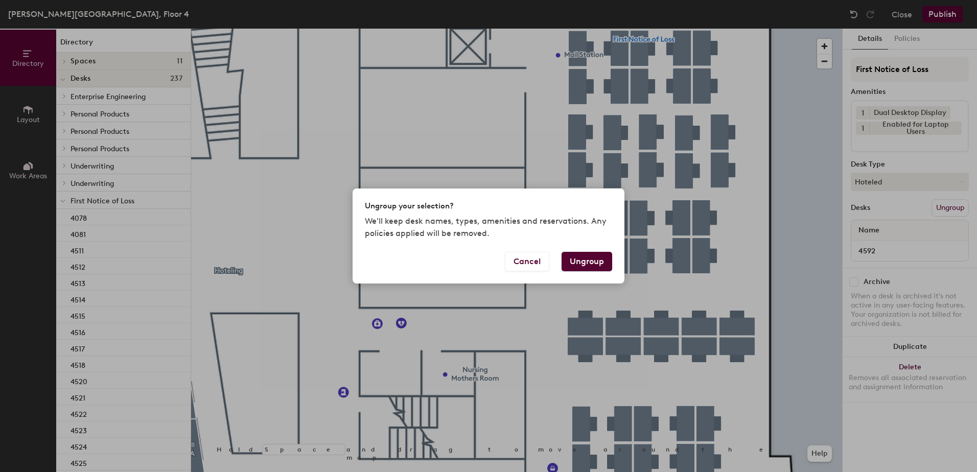
click at [583, 256] on button "Ungroup" at bounding box center [586, 261] width 51 height 19
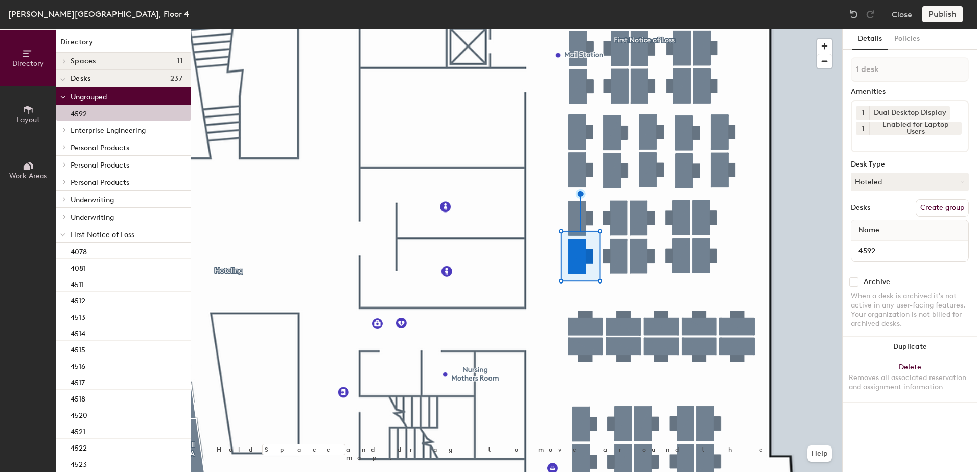
click at [66, 233] on div at bounding box center [62, 233] width 13 height 17
click at [65, 254] on div at bounding box center [62, 251] width 13 height 17
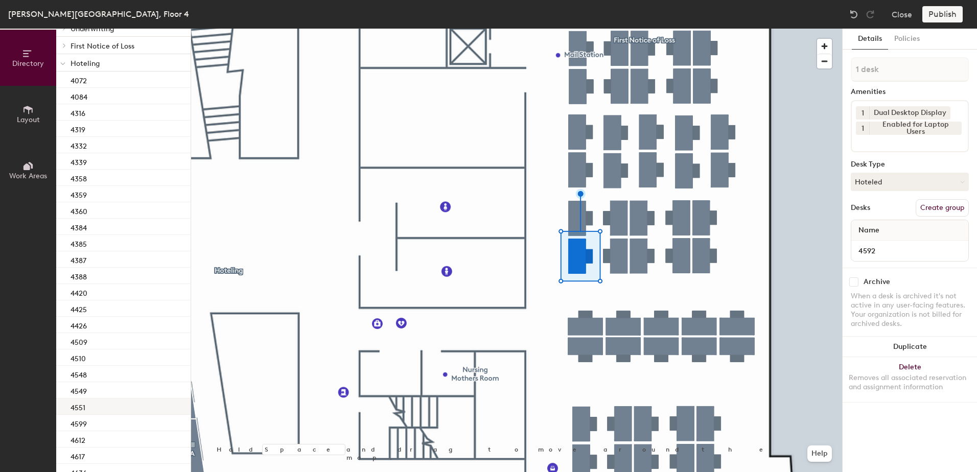
scroll to position [320, 0]
click at [129, 290] on div "4599" at bounding box center [123, 291] width 134 height 16
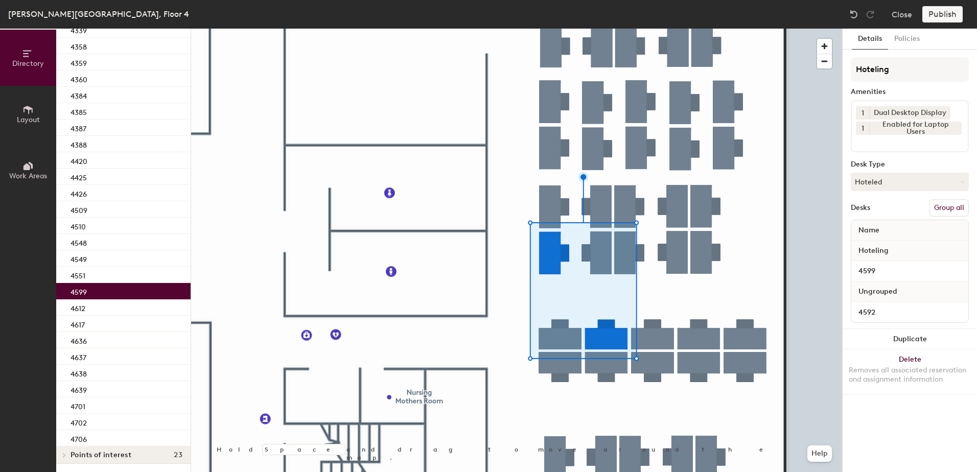
click at [936, 210] on button "Group all" at bounding box center [948, 207] width 39 height 17
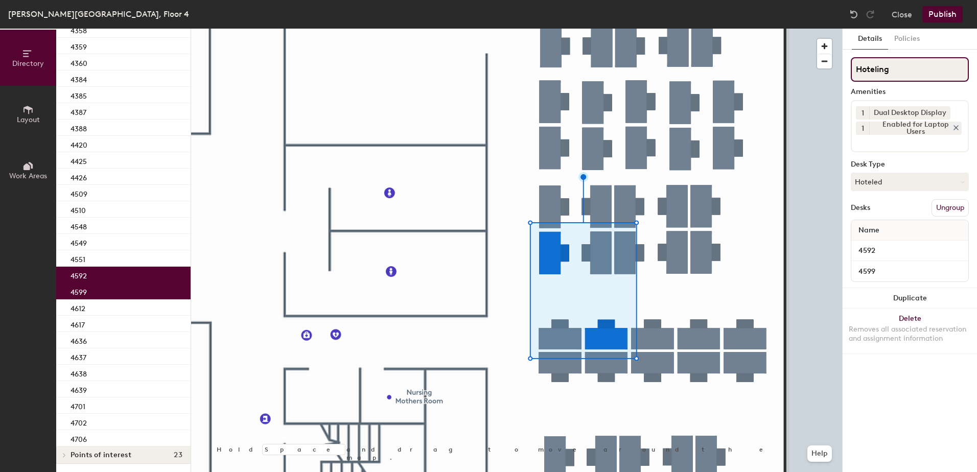
scroll to position [287, 0]
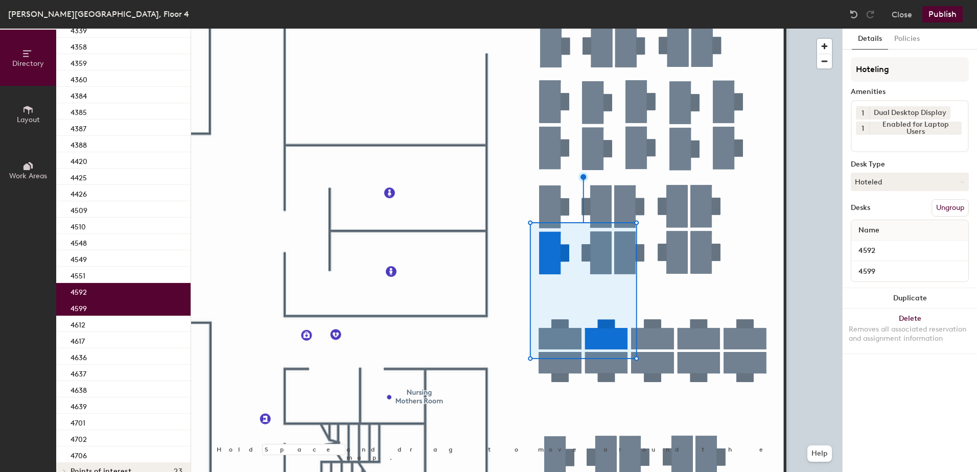
click at [944, 18] on button "Publish" at bounding box center [942, 14] width 40 height 16
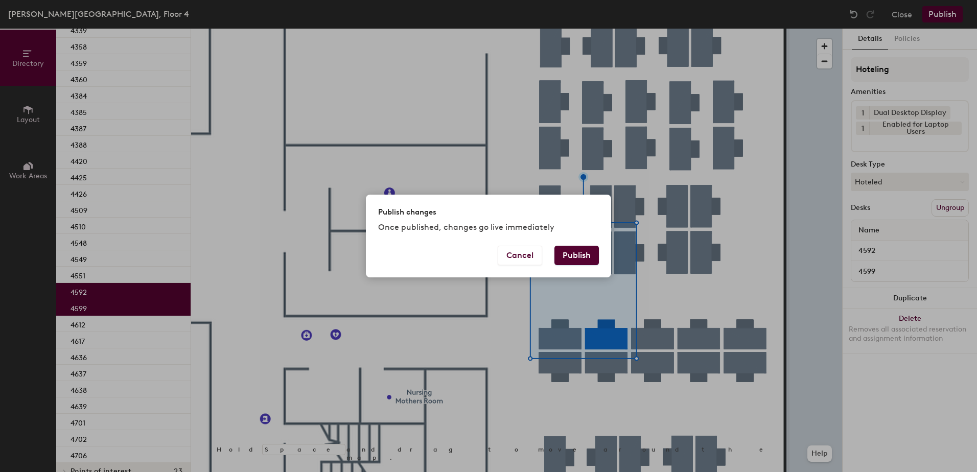
click at [574, 250] on button "Publish" at bounding box center [576, 255] width 44 height 19
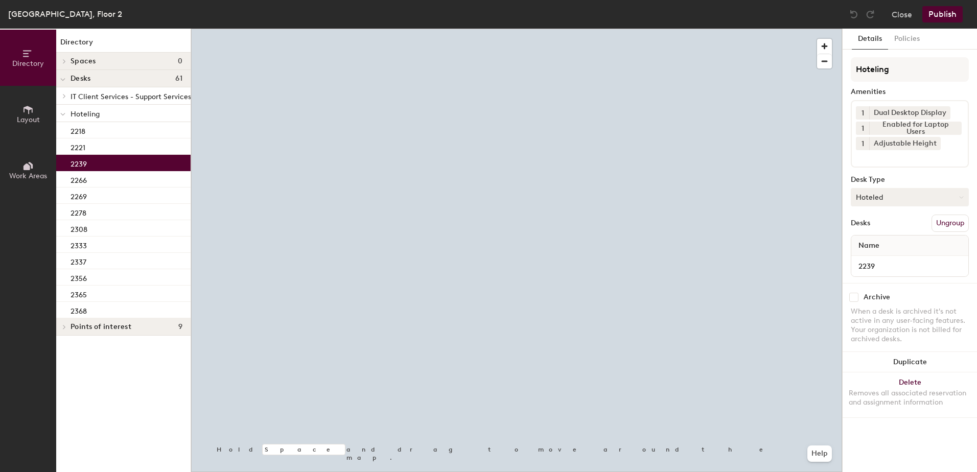
click at [875, 197] on button "Hoteled" at bounding box center [909, 197] width 118 height 18
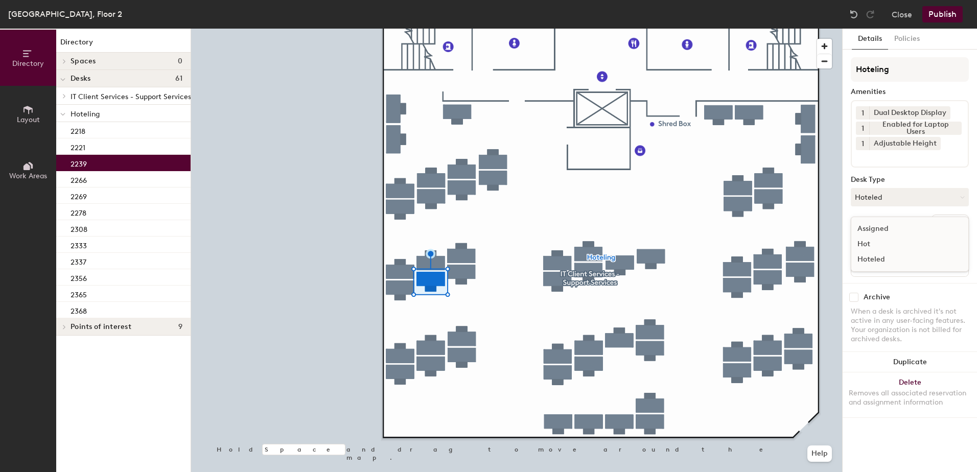
click at [894, 227] on div "Assigned" at bounding box center [902, 228] width 102 height 15
click at [948, 223] on button "Ungroup" at bounding box center [949, 223] width 37 height 17
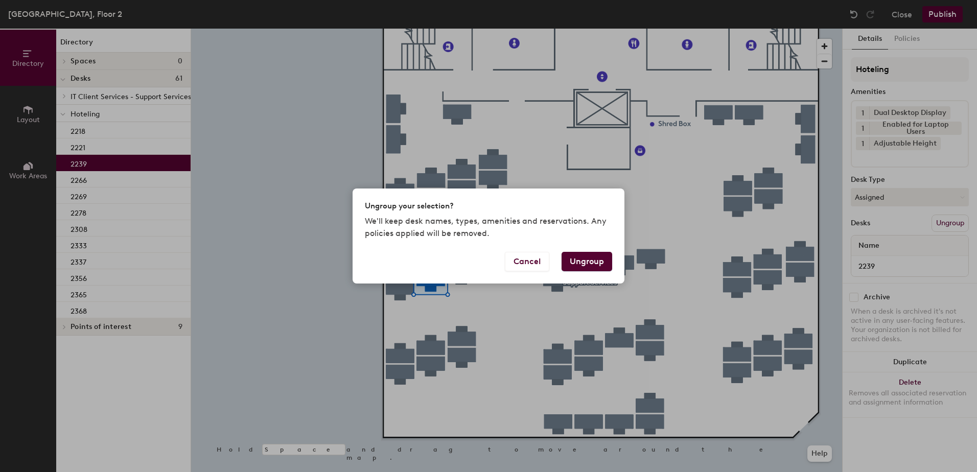
click at [600, 259] on button "Ungroup" at bounding box center [586, 261] width 51 height 19
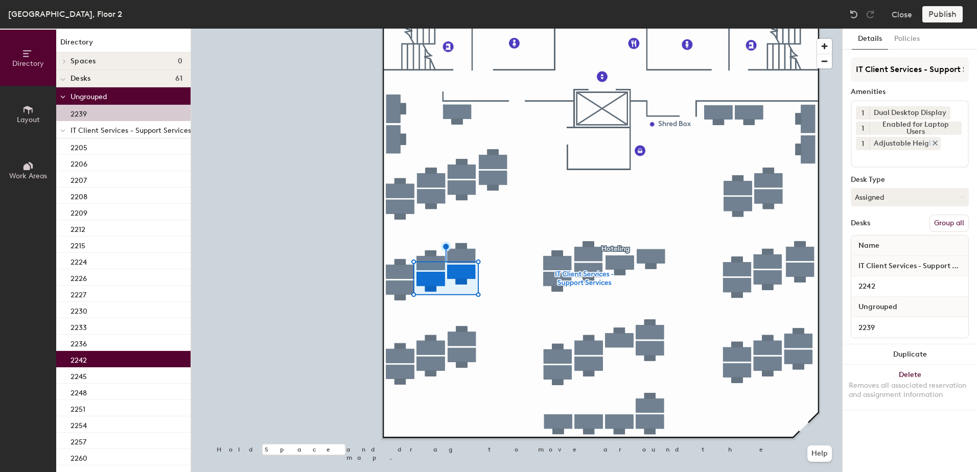
drag, startPoint x: 943, startPoint y: 226, endPoint x: 937, endPoint y: 139, distance: 87.6
click at [944, 224] on button "Group all" at bounding box center [948, 223] width 39 height 17
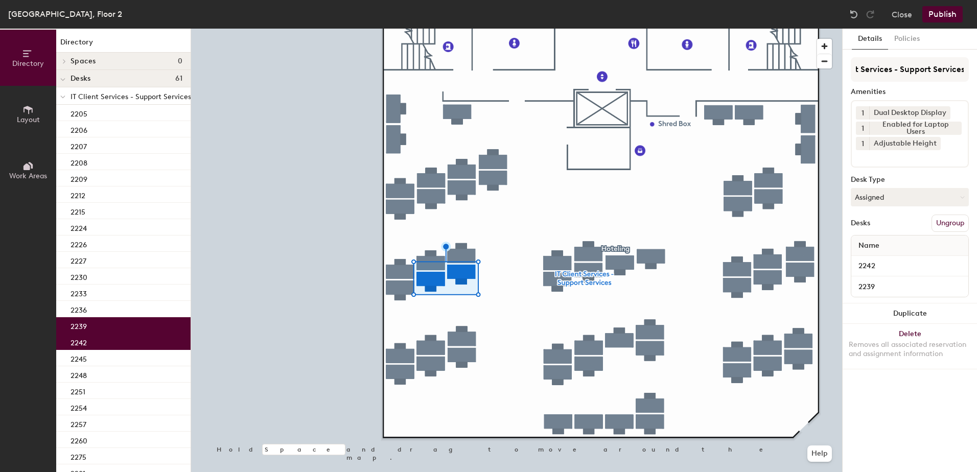
click at [937, 25] on div "Lafayette, Floor 2 Close Publish" at bounding box center [488, 14] width 977 height 29
click at [948, 13] on button "Publish" at bounding box center [942, 14] width 40 height 16
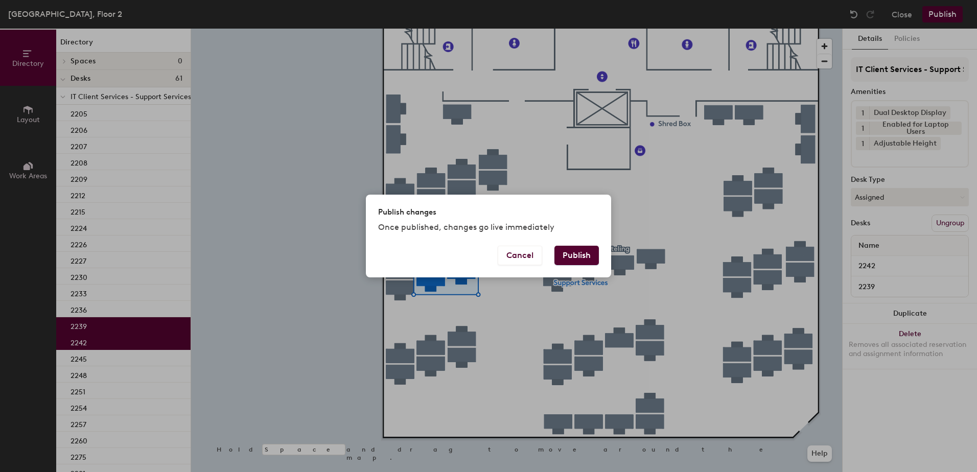
click at [564, 263] on button "Publish" at bounding box center [576, 255] width 44 height 19
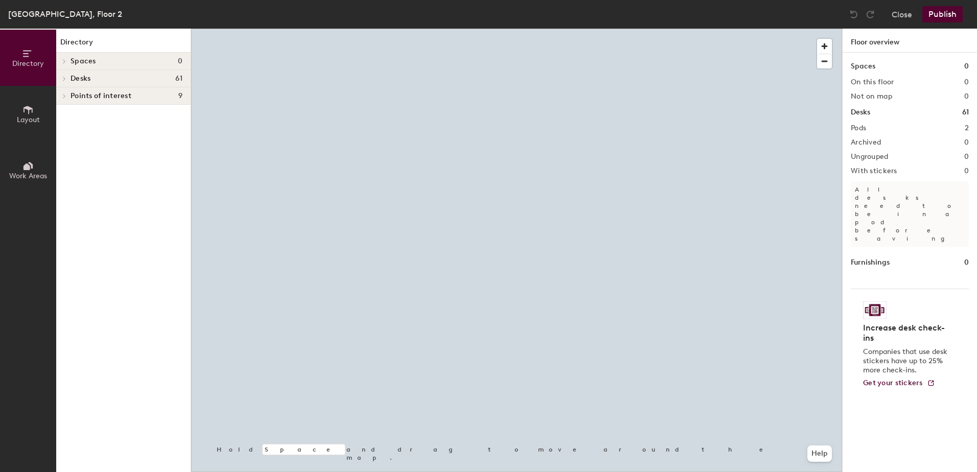
click at [426, 29] on div at bounding box center [516, 29] width 651 height 0
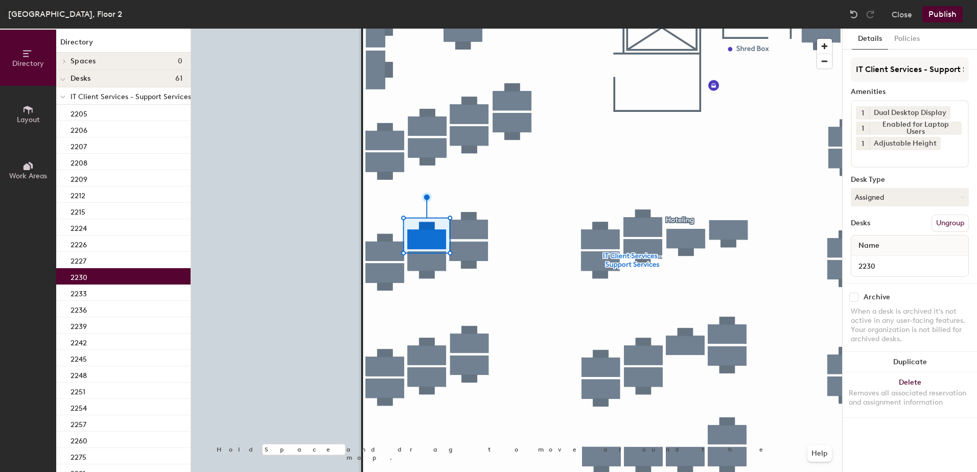
click at [886, 201] on button "Assigned" at bounding box center [909, 197] width 118 height 18
click at [883, 257] on div "Hoteled" at bounding box center [902, 259] width 102 height 15
click at [951, 223] on button "Ungroup" at bounding box center [949, 223] width 37 height 17
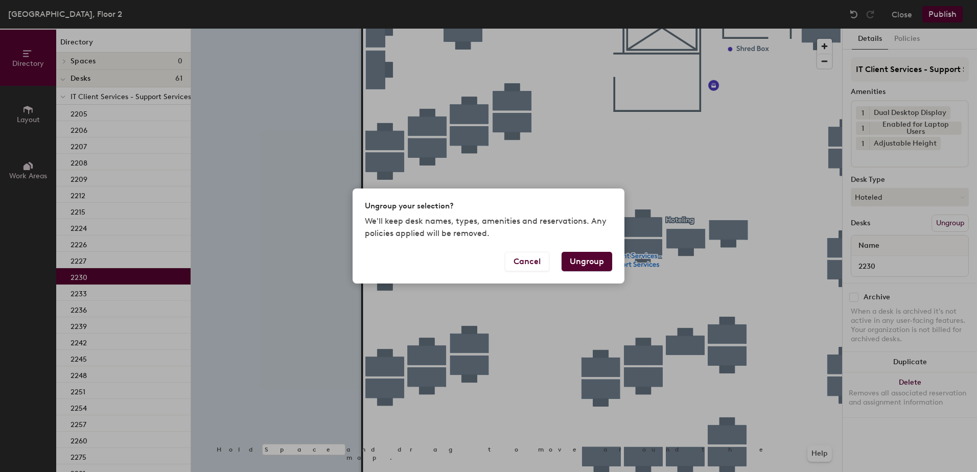
click at [583, 256] on button "Ungroup" at bounding box center [586, 261] width 51 height 19
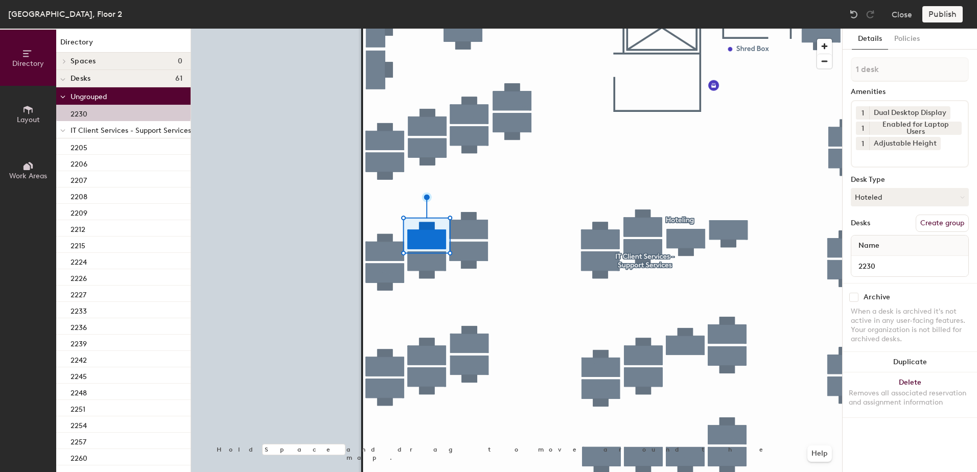
click at [62, 131] on icon at bounding box center [63, 131] width 4 height 2
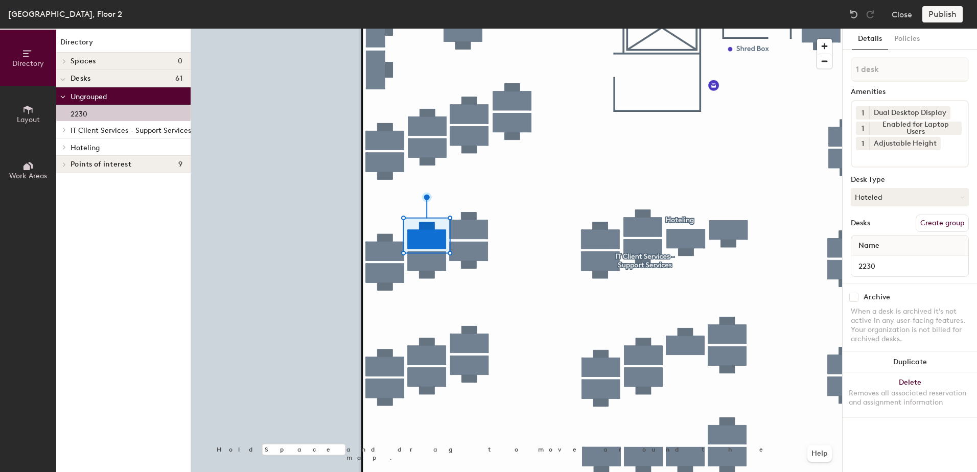
click at [64, 148] on icon at bounding box center [64, 147] width 4 height 5
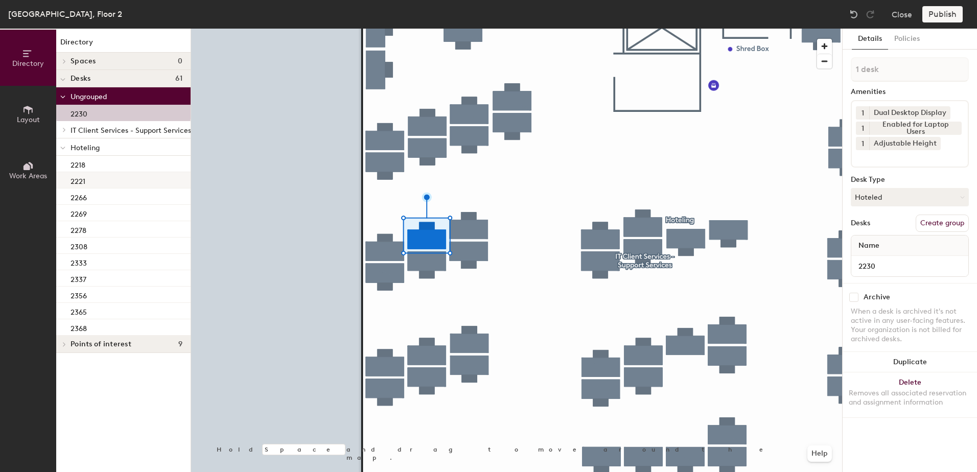
click at [119, 185] on div "2221" at bounding box center [123, 180] width 134 height 16
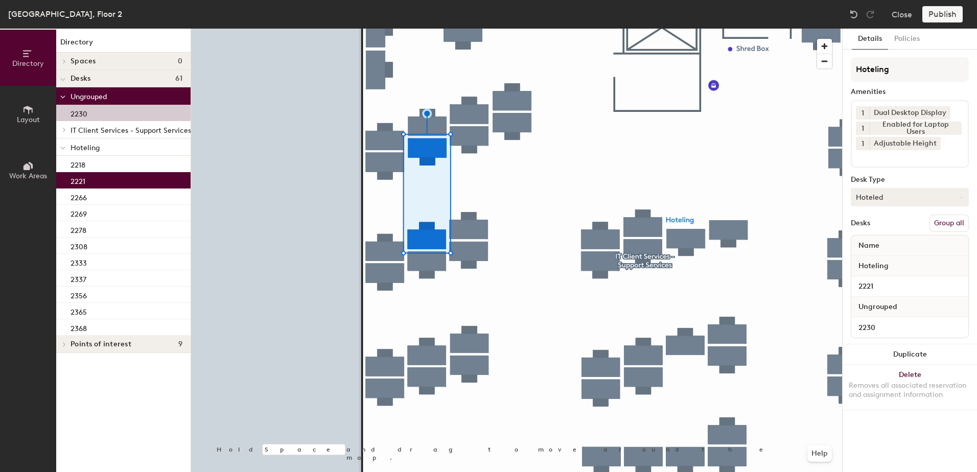
drag, startPoint x: 952, startPoint y: 225, endPoint x: 936, endPoint y: 193, distance: 35.9
click at [952, 224] on button "Group all" at bounding box center [948, 223] width 39 height 17
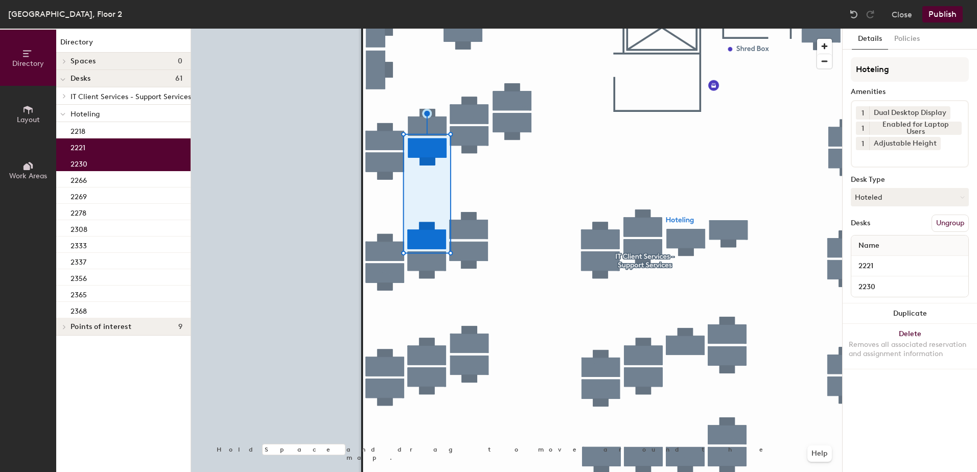
click at [933, 15] on button "Publish" at bounding box center [942, 14] width 40 height 16
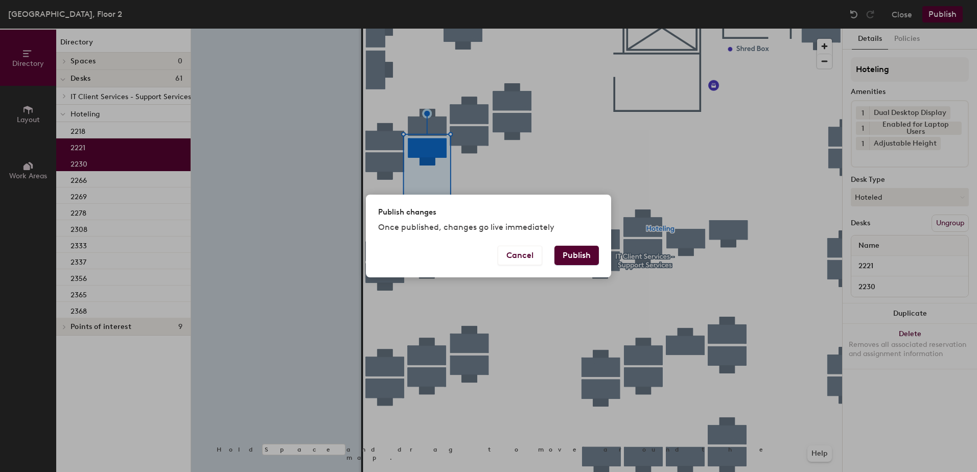
click at [594, 244] on div "Publish changes Once published, changes go live immediately" at bounding box center [488, 220] width 245 height 51
click at [564, 251] on button "Publish" at bounding box center [576, 255] width 44 height 19
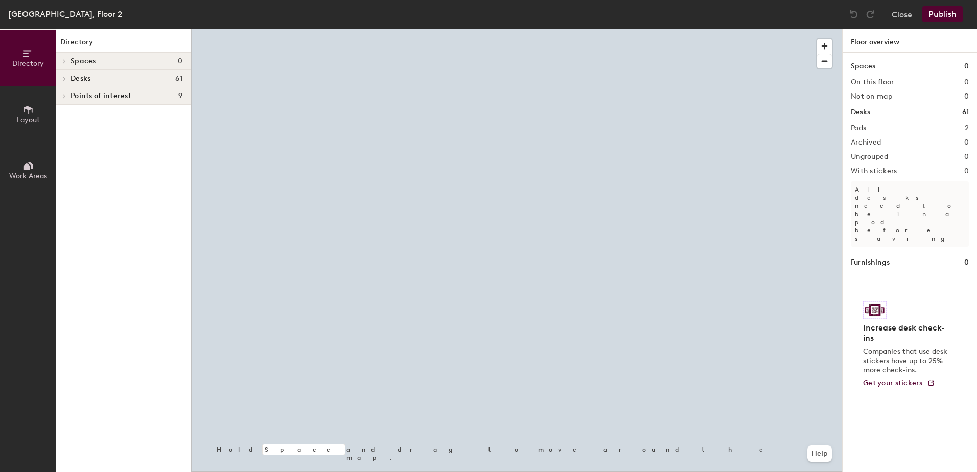
click at [429, 29] on div at bounding box center [516, 29] width 651 height 0
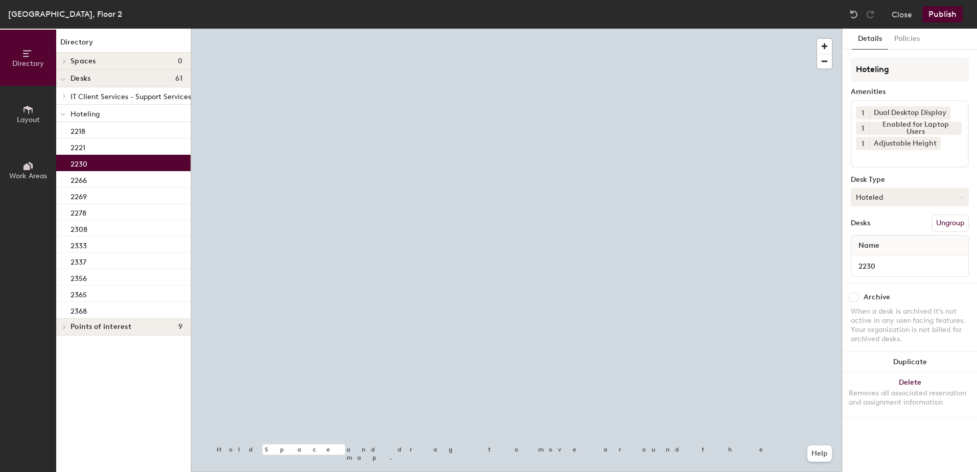
click at [889, 196] on button "Hoteled" at bounding box center [909, 197] width 118 height 18
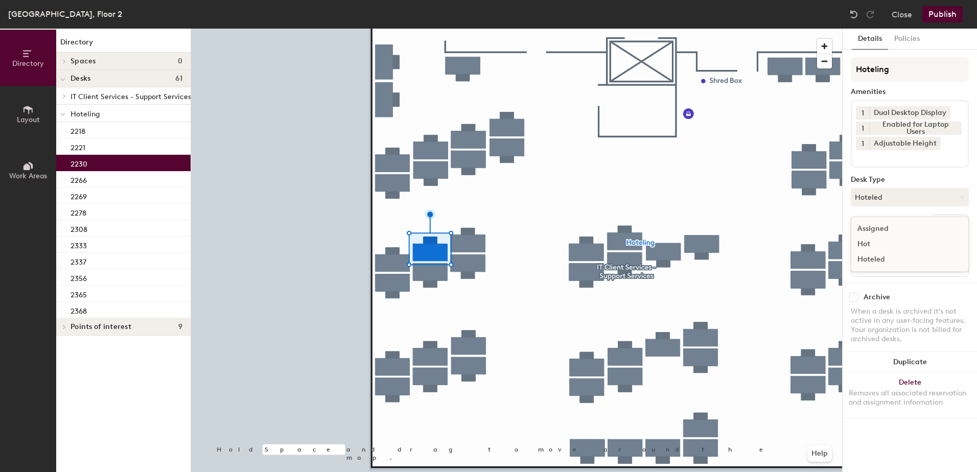
click at [889, 226] on div "Assigned" at bounding box center [902, 228] width 102 height 15
click at [935, 225] on button "Ungroup" at bounding box center [949, 223] width 37 height 17
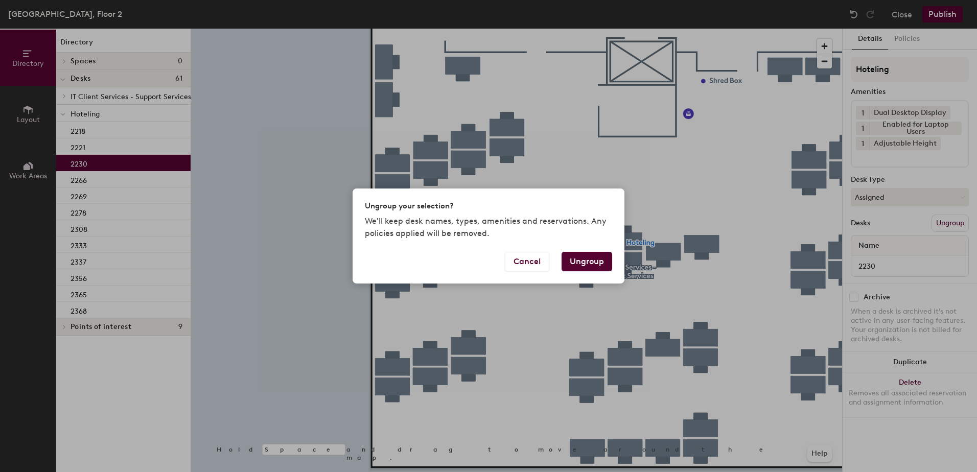
click at [589, 259] on button "Ungroup" at bounding box center [586, 261] width 51 height 19
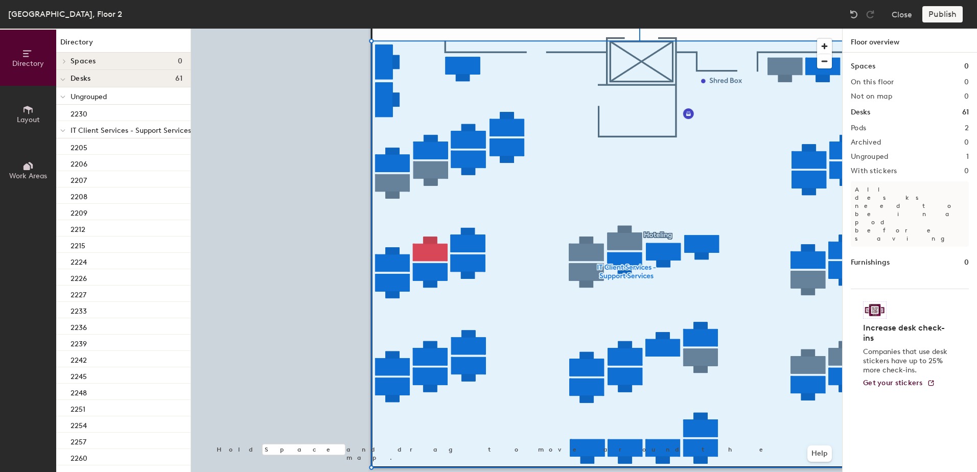
click at [429, 29] on div at bounding box center [516, 29] width 651 height 0
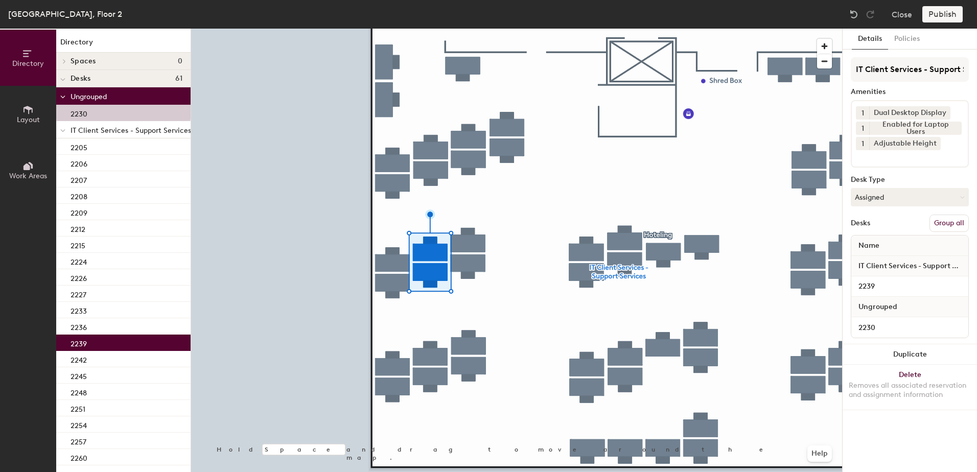
drag, startPoint x: 952, startPoint y: 226, endPoint x: 935, endPoint y: 175, distance: 53.3
click at [949, 220] on button "Group all" at bounding box center [948, 223] width 39 height 17
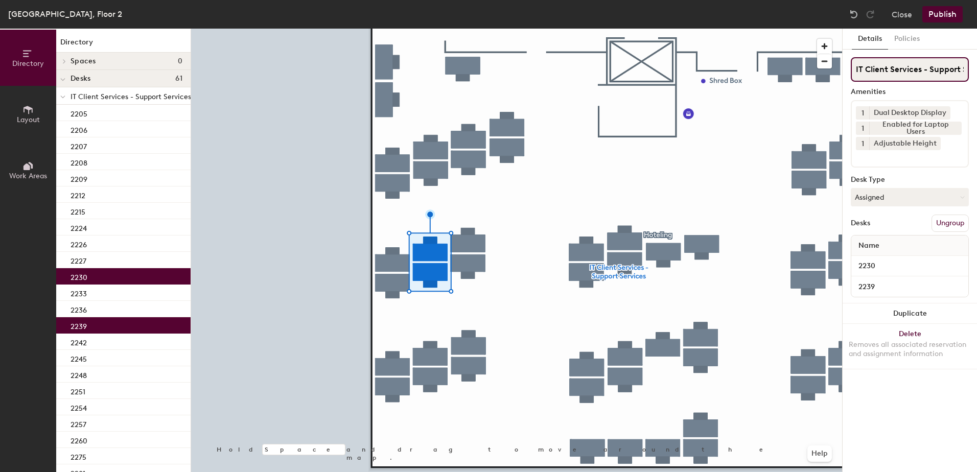
scroll to position [0, 30]
click at [938, 16] on button "Publish" at bounding box center [942, 14] width 40 height 16
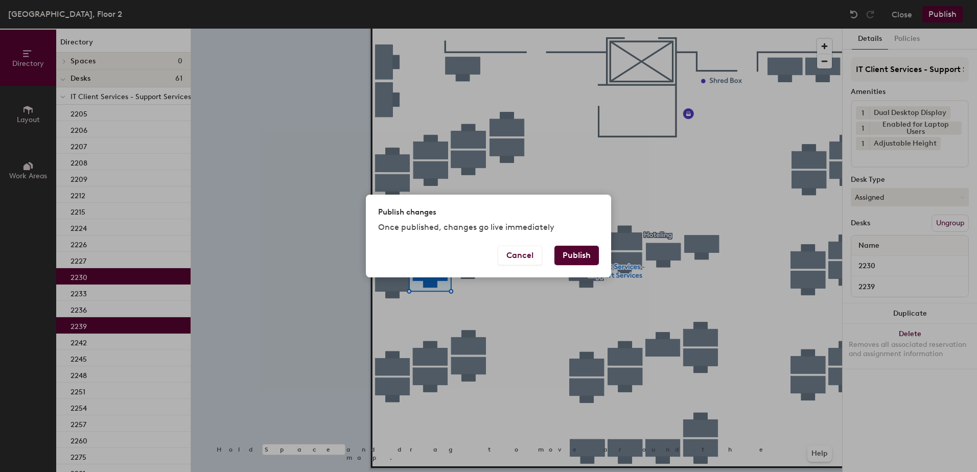
click at [577, 254] on button "Publish" at bounding box center [576, 255] width 44 height 19
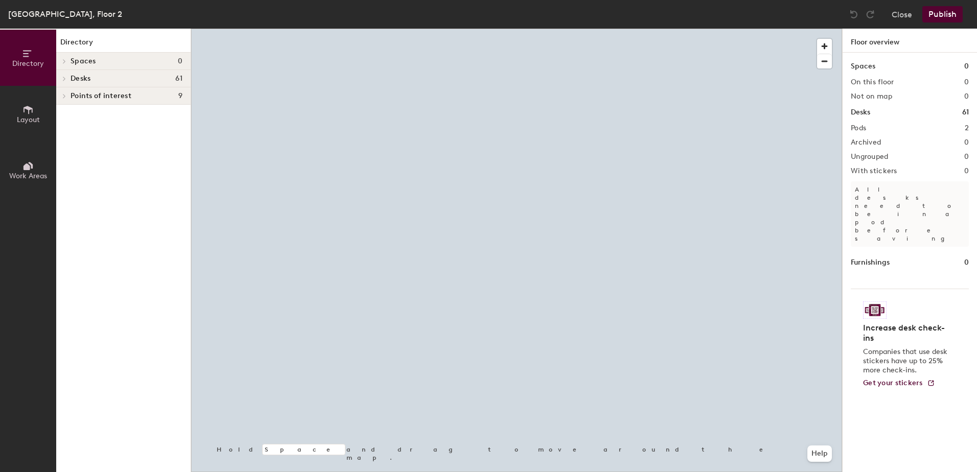
click at [463, 29] on div at bounding box center [516, 29] width 651 height 0
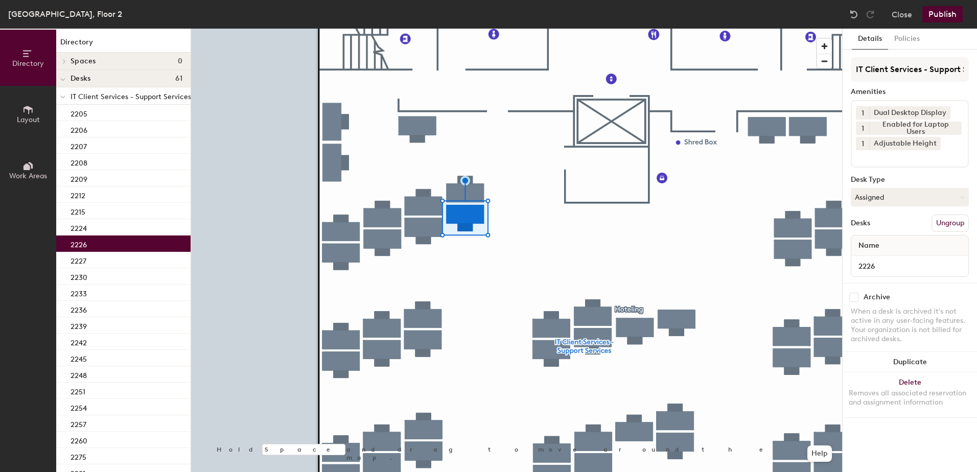
drag, startPoint x: 888, startPoint y: 197, endPoint x: 891, endPoint y: 236, distance: 39.4
click at [888, 207] on div "IT Client Services - Support Services Amenities 1 Dual Desktop Display 1 Enable…" at bounding box center [909, 170] width 118 height 226
click at [898, 191] on button "Assigned" at bounding box center [909, 197] width 118 height 18
click at [892, 255] on div "Hoteled" at bounding box center [902, 259] width 102 height 15
click at [944, 229] on button "Ungroup" at bounding box center [949, 223] width 37 height 17
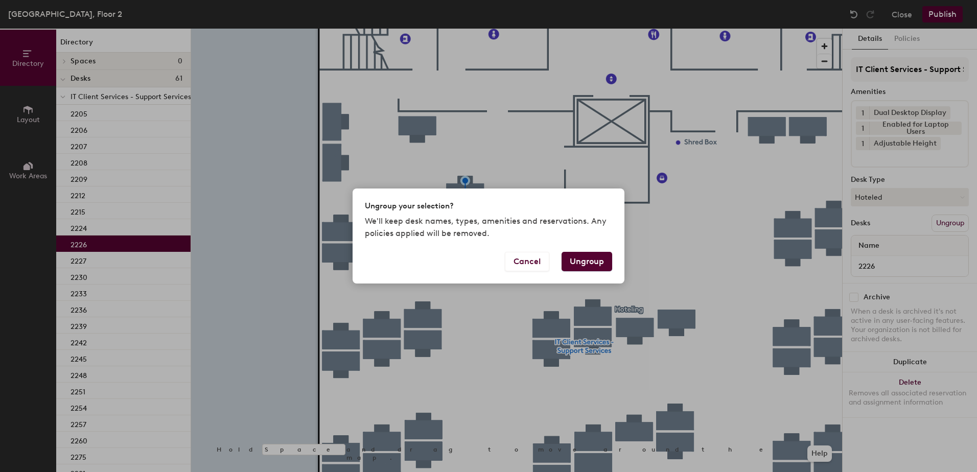
click at [601, 259] on button "Ungroup" at bounding box center [586, 261] width 51 height 19
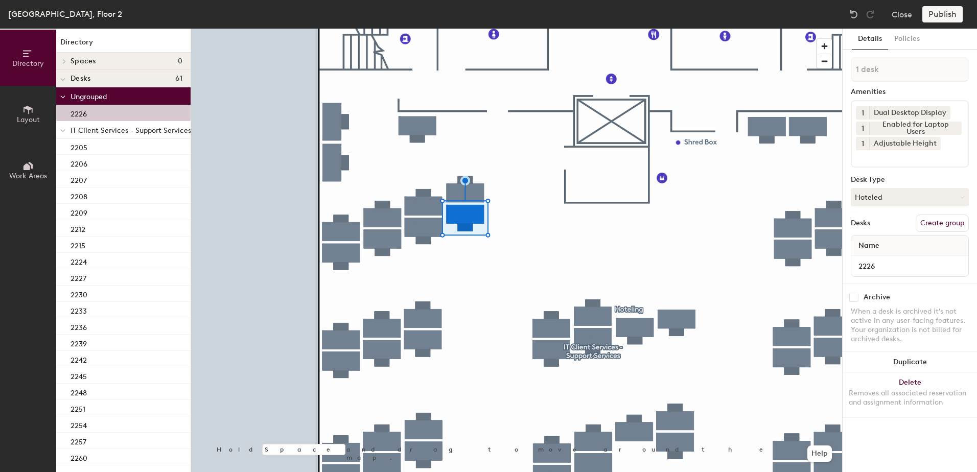
click at [60, 130] on div at bounding box center [62, 129] width 13 height 17
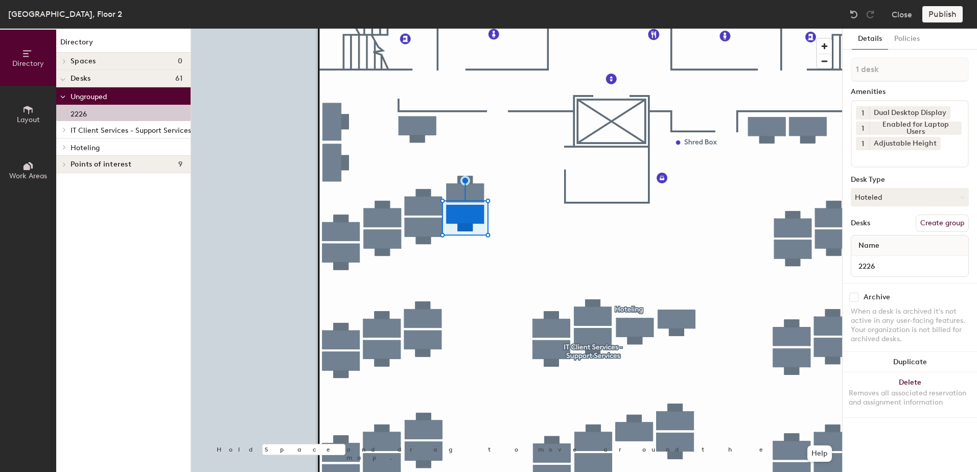
click at [62, 147] on icon at bounding box center [64, 147] width 4 height 5
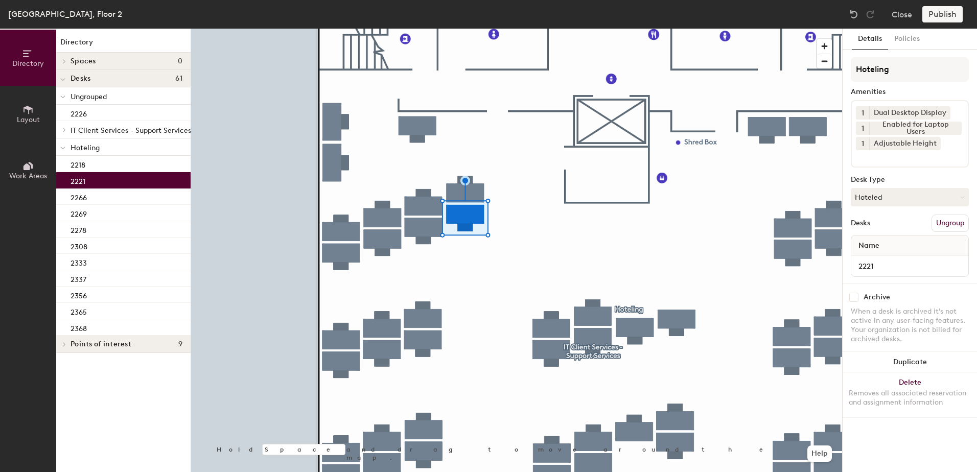
click at [110, 183] on div "2221" at bounding box center [123, 180] width 134 height 16
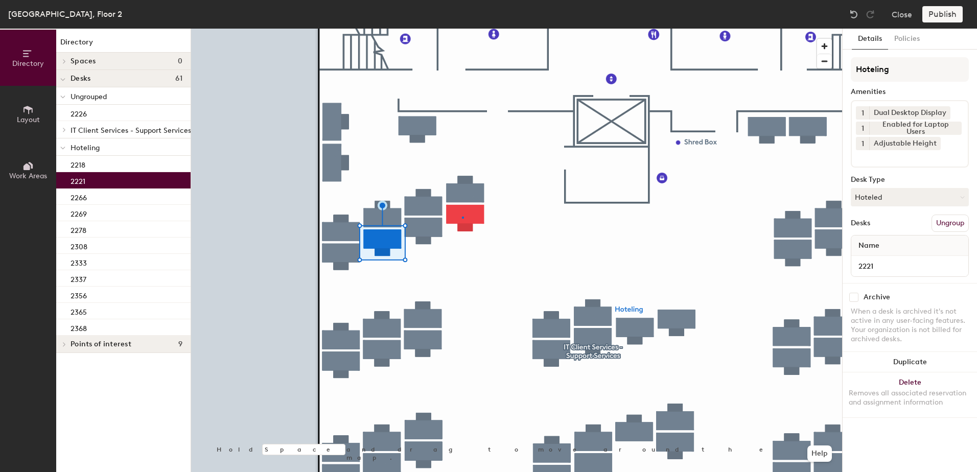
click at [462, 29] on div at bounding box center [516, 29] width 651 height 0
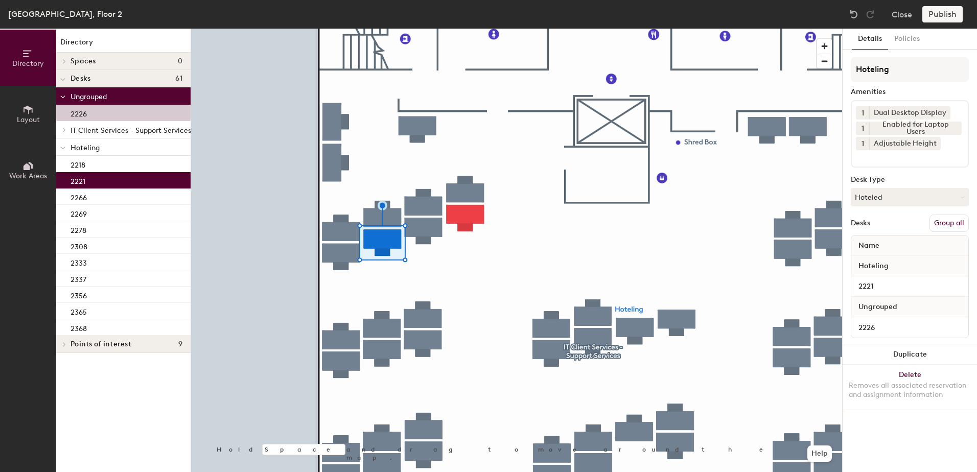
click at [952, 224] on button "Group all" at bounding box center [948, 223] width 39 height 17
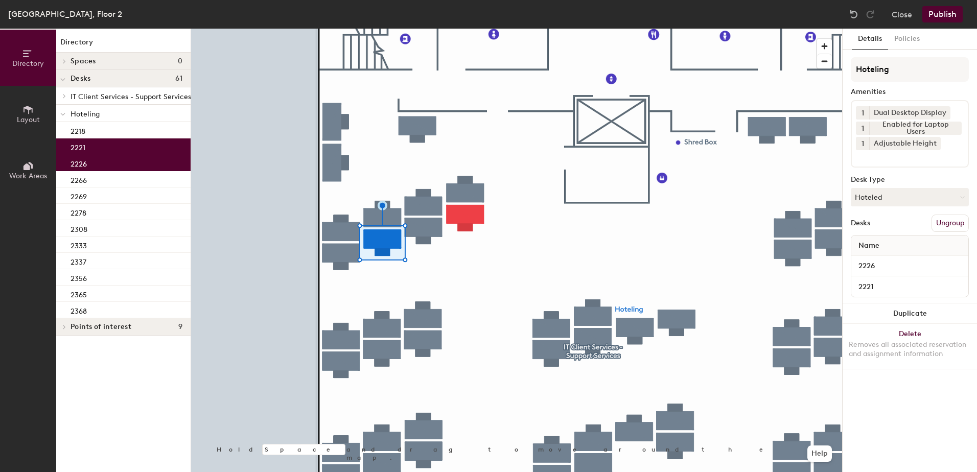
click at [936, 9] on button "Publish" at bounding box center [942, 14] width 40 height 16
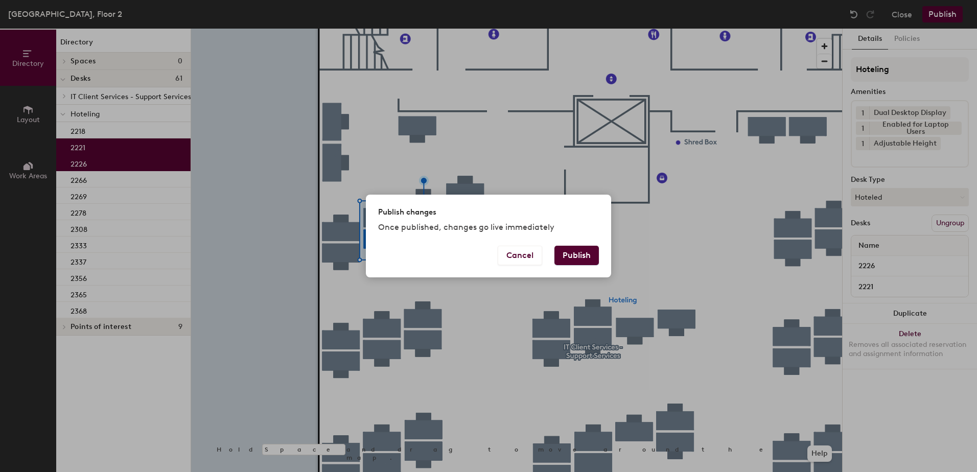
click at [584, 254] on button "Publish" at bounding box center [576, 255] width 44 height 19
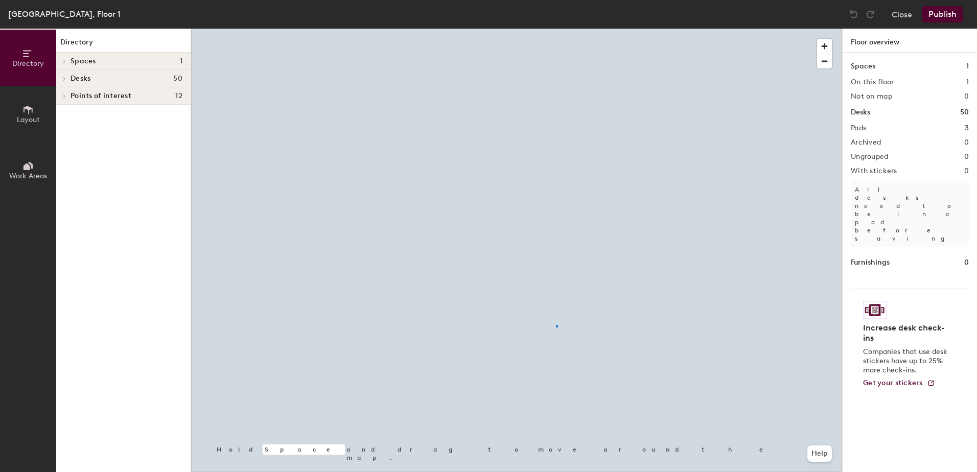
click at [556, 29] on div at bounding box center [516, 29] width 651 height 0
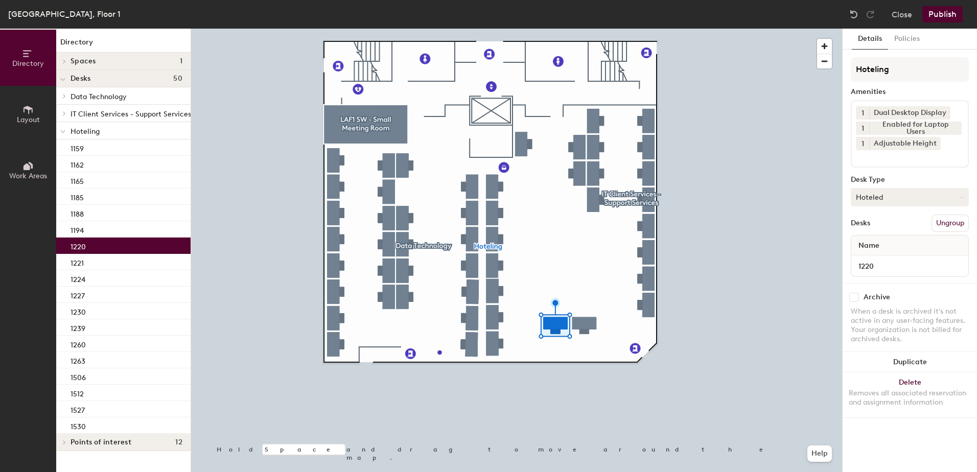
click at [900, 191] on button "Hoteled" at bounding box center [909, 197] width 118 height 18
drag, startPoint x: 895, startPoint y: 222, endPoint x: 901, endPoint y: 225, distance: 6.2
click at [895, 223] on div "Assigned" at bounding box center [902, 228] width 102 height 15
click at [937, 226] on button "Ungroup" at bounding box center [949, 223] width 37 height 17
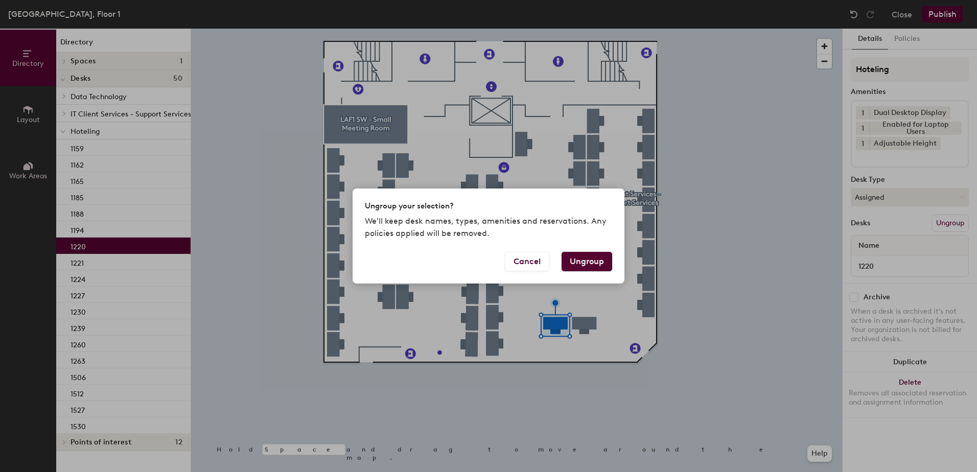
click at [591, 263] on button "Ungroup" at bounding box center [586, 261] width 51 height 19
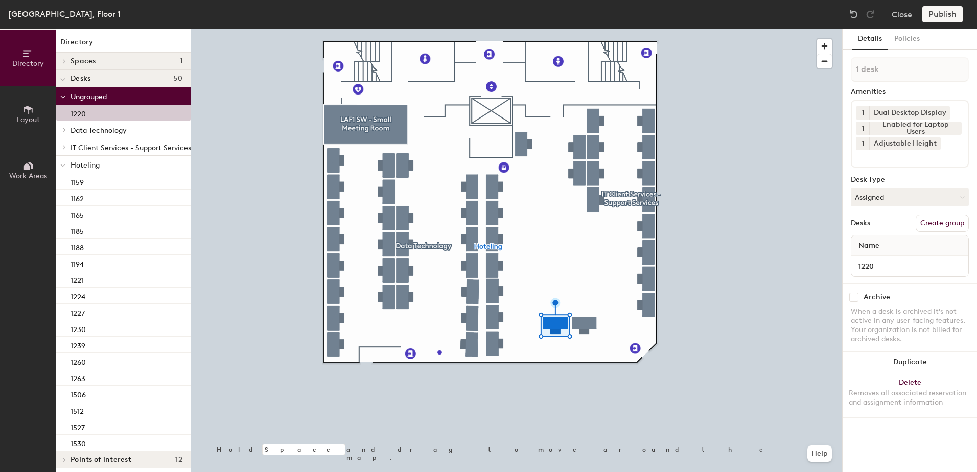
click at [588, 29] on div at bounding box center [516, 29] width 651 height 0
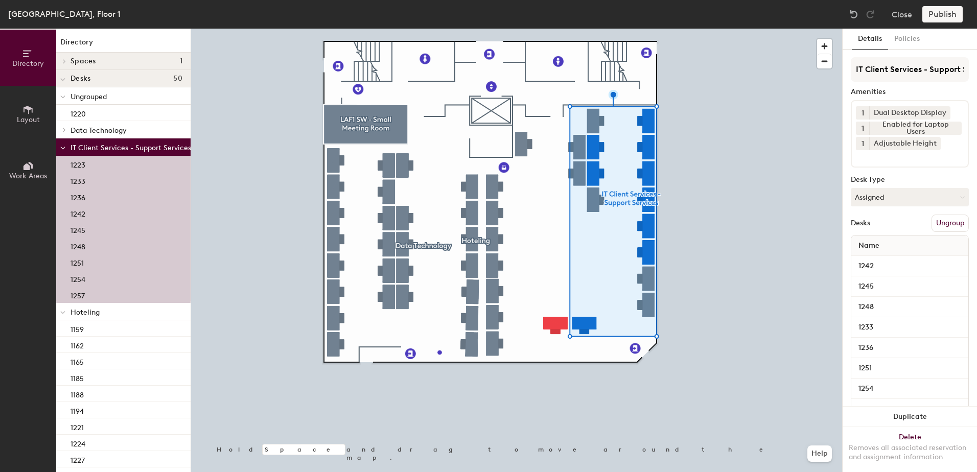
click at [553, 29] on div at bounding box center [516, 29] width 651 height 0
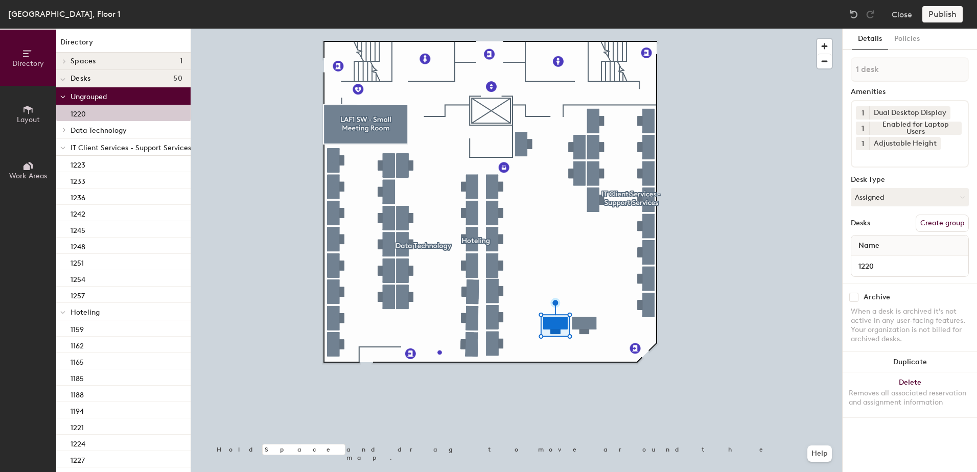
click at [588, 29] on div at bounding box center [516, 29] width 651 height 0
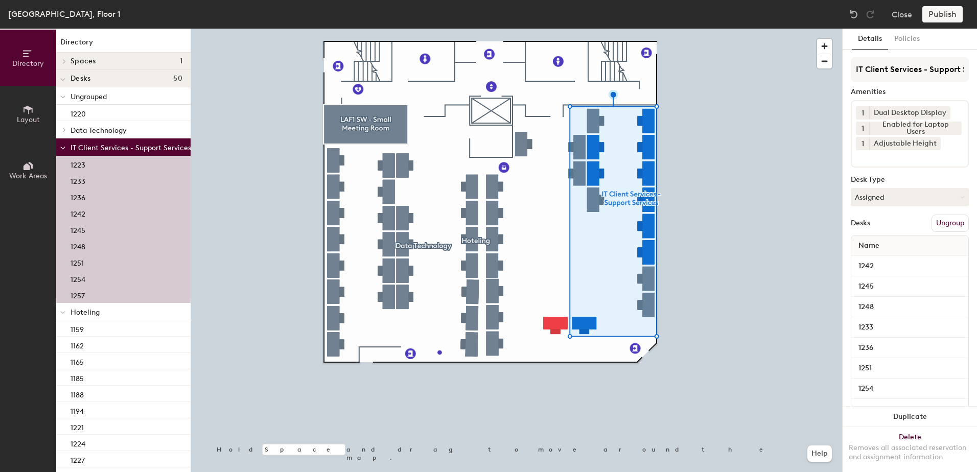
click at [555, 29] on div at bounding box center [516, 29] width 651 height 0
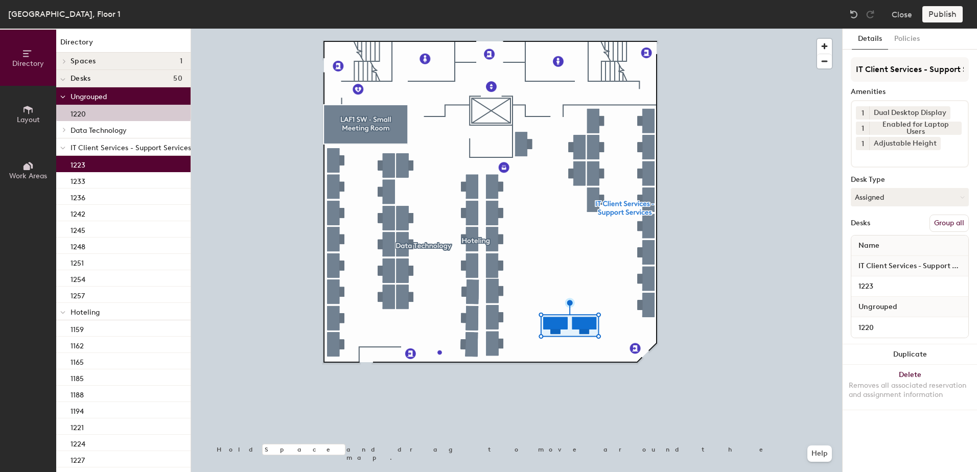
click at [944, 223] on button "Group all" at bounding box center [948, 223] width 39 height 17
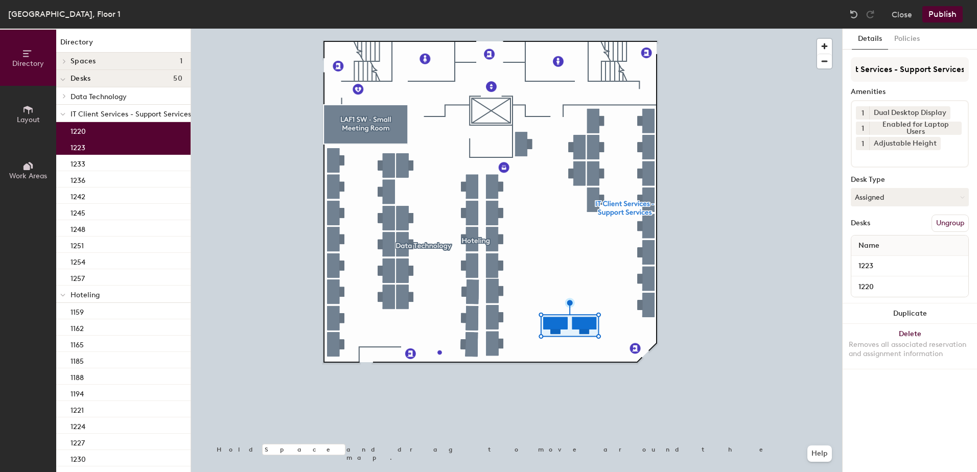
click at [936, 23] on div "[GEOGRAPHIC_DATA], Floor 1 Close Publish" at bounding box center [488, 14] width 977 height 29
click at [942, 17] on button "Publish" at bounding box center [942, 14] width 40 height 16
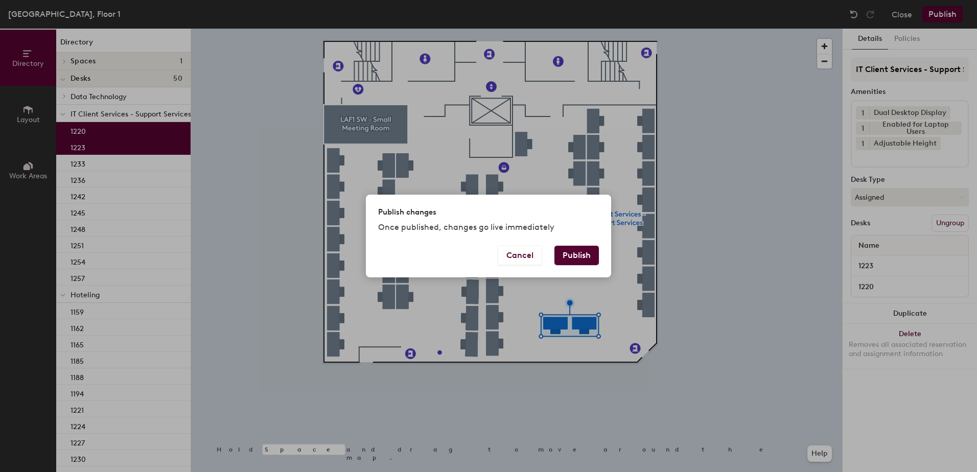
click at [586, 262] on button "Publish" at bounding box center [576, 255] width 44 height 19
